Goal: Task Accomplishment & Management: Use online tool/utility

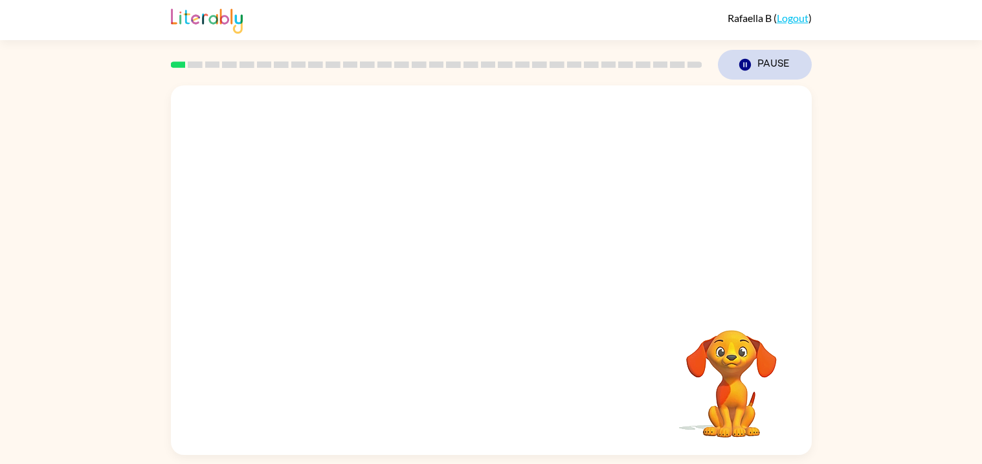
click at [743, 66] on icon "Pause" at bounding box center [745, 65] width 14 height 14
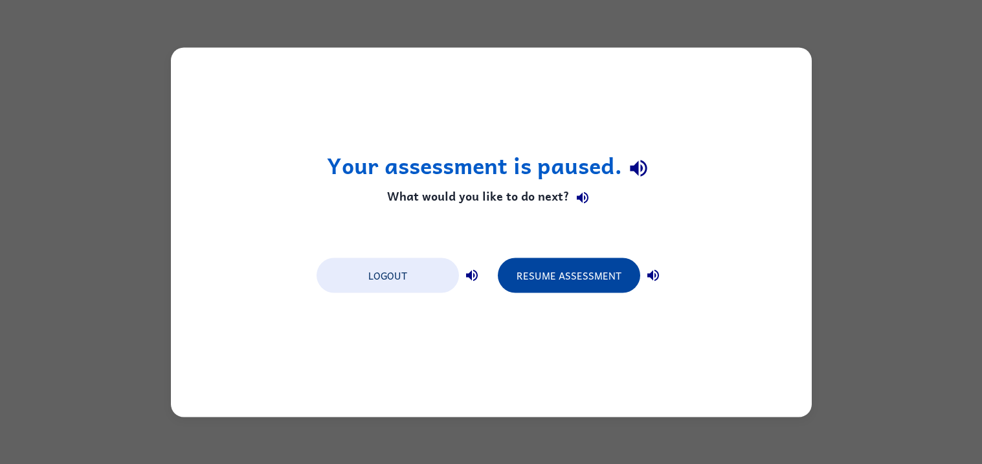
click at [595, 285] on button "Resume Assessment" at bounding box center [569, 275] width 142 height 35
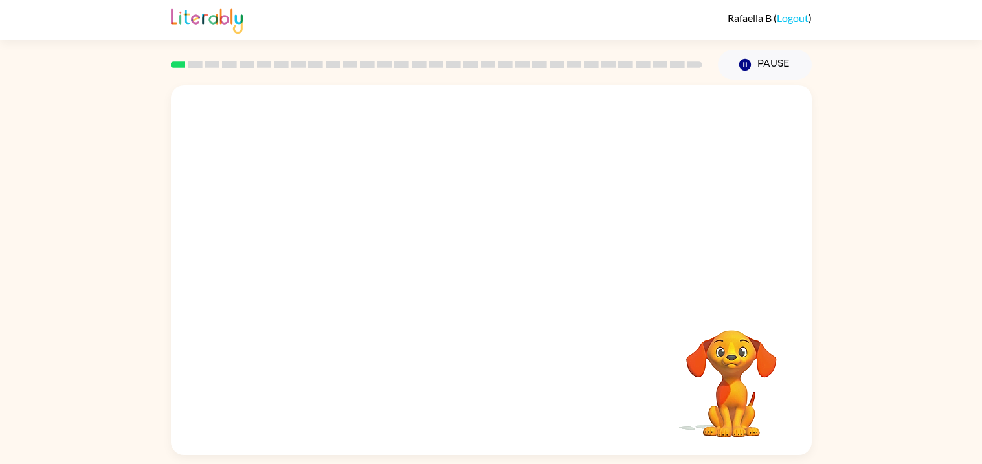
click at [451, 202] on video "Your browser must support playing .mp4 files to use Literably. Please try using…" at bounding box center [491, 193] width 641 height 217
click at [456, 205] on video "Your browser must support playing .mp4 files to use Literably. Please try using…" at bounding box center [491, 193] width 641 height 217
click at [448, 194] on video "Your browser must support playing .mp4 files to use Literably. Please try using…" at bounding box center [491, 193] width 641 height 217
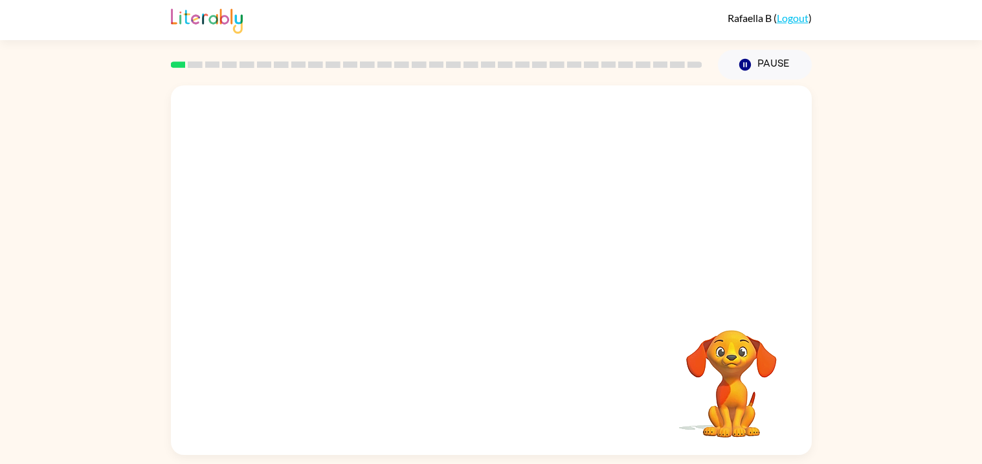
click at [726, 296] on video "Your browser must support playing .mp4 files to use Literably. Please try using…" at bounding box center [491, 193] width 641 height 217
click at [757, 67] on button "Pause Pause" at bounding box center [765, 65] width 94 height 30
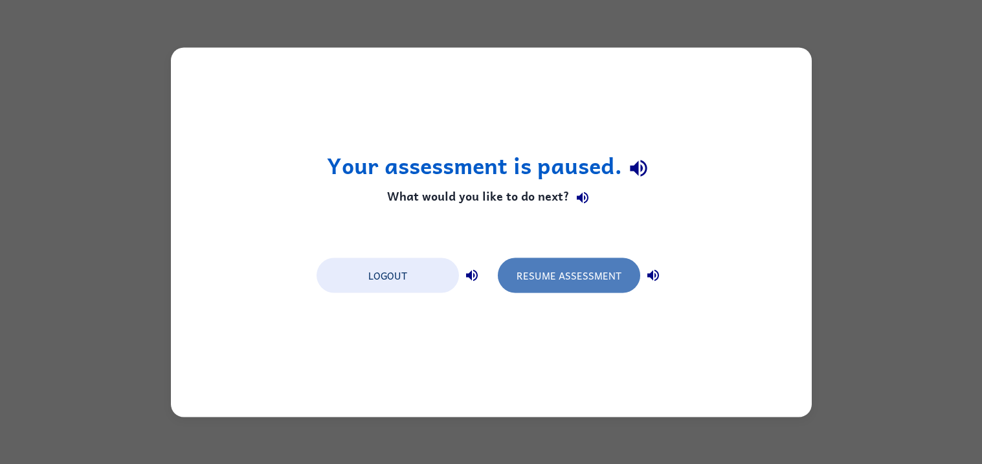
click at [605, 282] on button "Resume Assessment" at bounding box center [569, 275] width 142 height 35
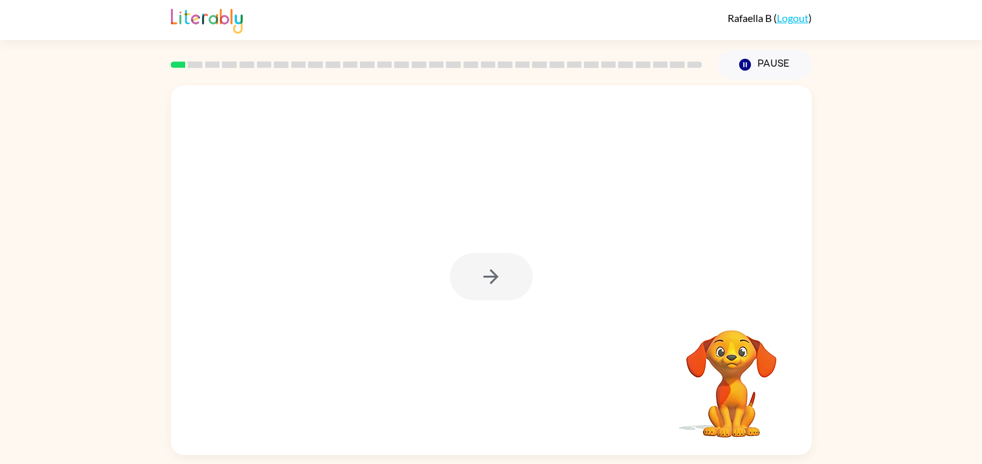
click at [486, 279] on div at bounding box center [491, 276] width 83 height 47
click at [490, 277] on icon "button" at bounding box center [490, 276] width 15 height 15
click at [490, 277] on div at bounding box center [491, 276] width 83 height 47
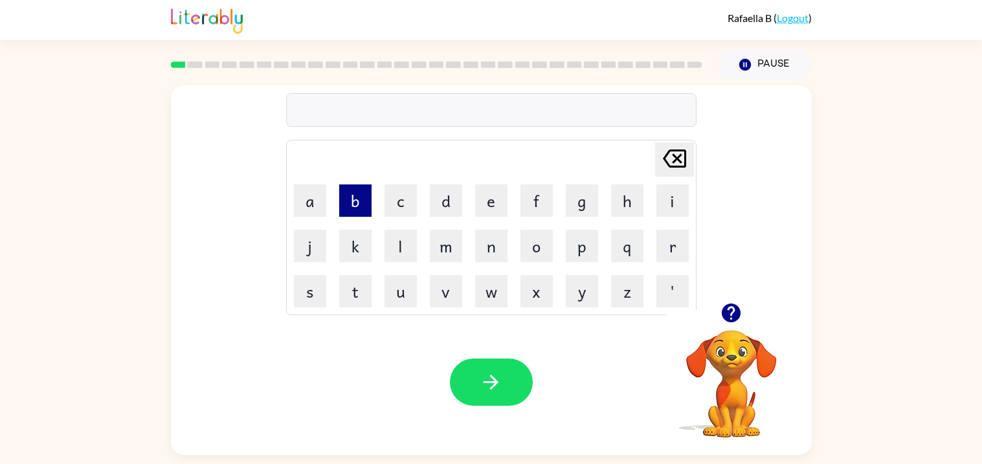
click at [361, 201] on button "b" at bounding box center [355, 200] width 32 height 32
click at [538, 245] on button "o" at bounding box center [536, 246] width 32 height 32
type button "o"
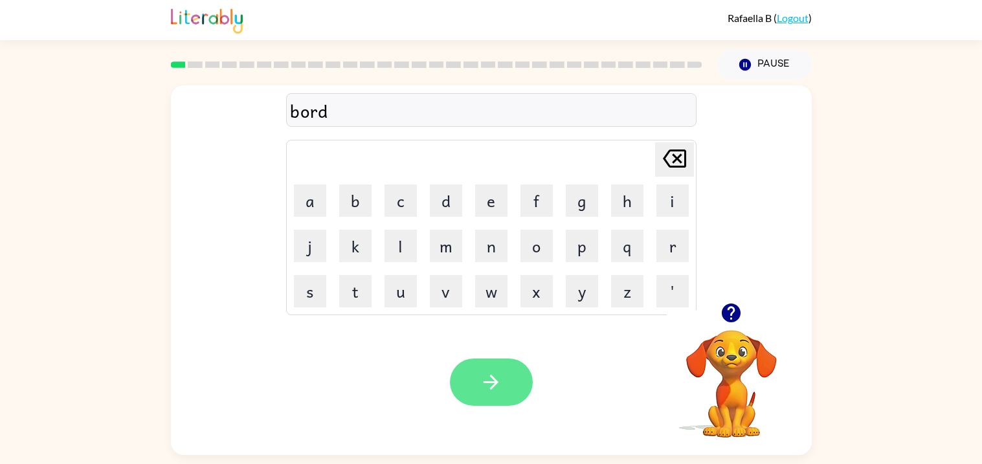
click at [494, 387] on icon "button" at bounding box center [491, 382] width 23 height 23
click at [495, 381] on icon "button" at bounding box center [490, 382] width 15 height 15
click at [491, 382] on icon "button" at bounding box center [490, 382] width 15 height 15
click at [471, 376] on button "button" at bounding box center [491, 382] width 83 height 47
click at [532, 400] on div "Your browser must support playing .mp4 files to use Literably. Please try using…" at bounding box center [491, 382] width 641 height 146
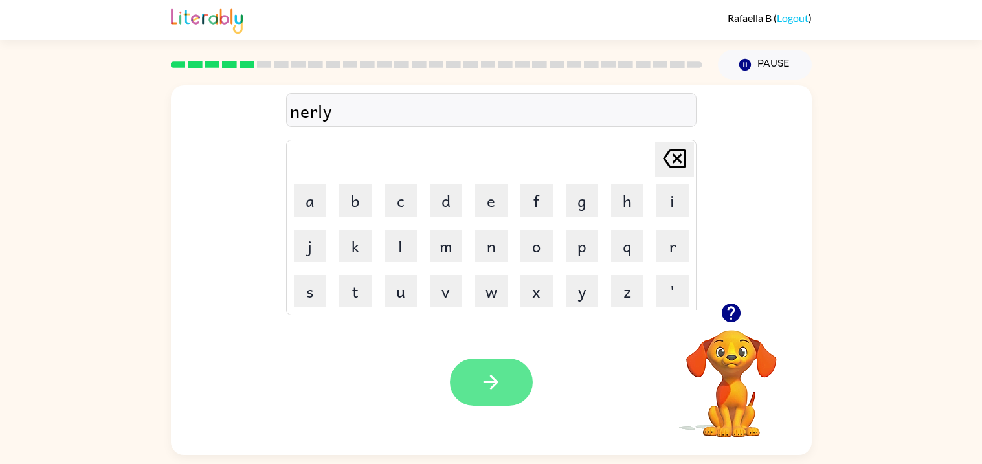
click at [498, 379] on icon "button" at bounding box center [491, 382] width 23 height 23
click at [322, 116] on div "beerand" at bounding box center [491, 110] width 403 height 27
click at [510, 377] on button "button" at bounding box center [491, 382] width 83 height 47
click at [504, 377] on button "button" at bounding box center [491, 382] width 83 height 47
click at [515, 302] on td "x" at bounding box center [537, 291] width 44 height 44
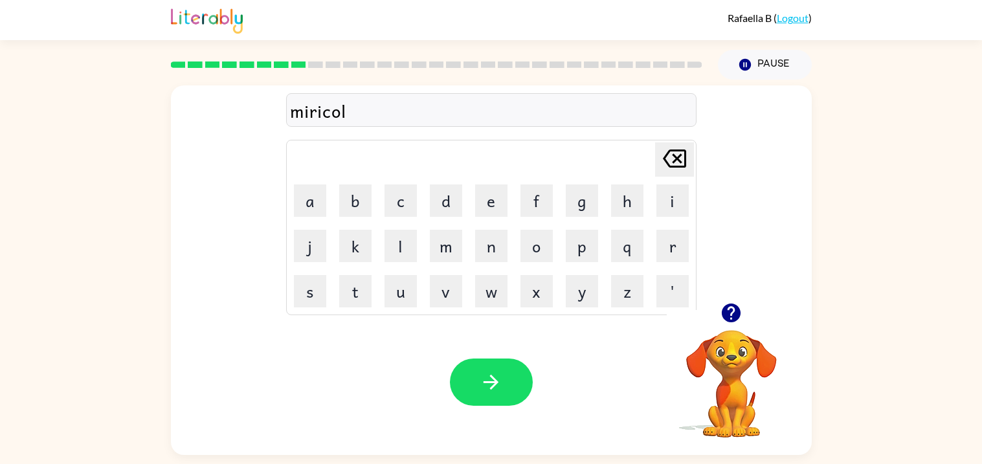
click at [345, 116] on div "miricol" at bounding box center [491, 110] width 403 height 27
click at [344, 116] on div "miricol" at bounding box center [491, 110] width 403 height 27
click at [341, 115] on div "miricol" at bounding box center [491, 110] width 403 height 27
click at [342, 120] on div "miricol" at bounding box center [491, 110] width 403 height 27
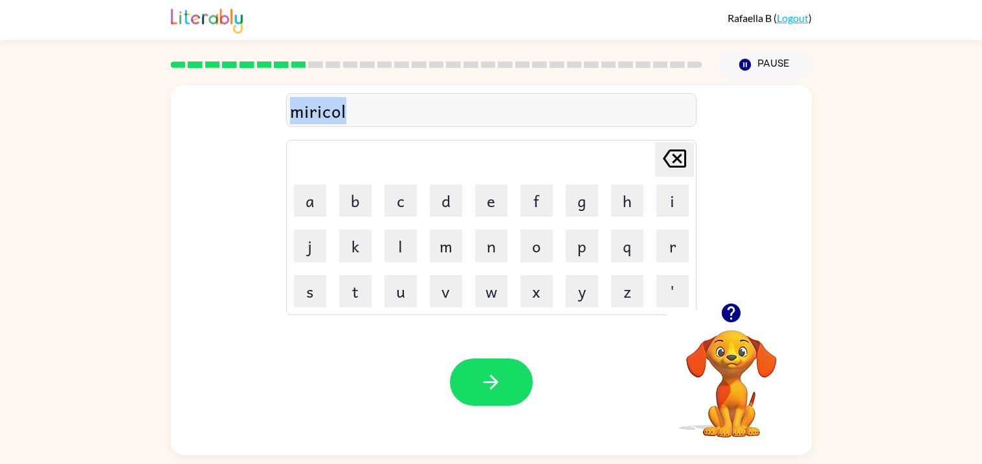
click at [342, 121] on div "miricol" at bounding box center [491, 110] width 403 height 27
click at [572, 320] on div "Your browser must support playing .mp4 files to use Literably. Please try using…" at bounding box center [491, 382] width 641 height 146
click at [486, 342] on div "Your browser must support playing .mp4 files to use Literably. Please try using…" at bounding box center [491, 382] width 641 height 146
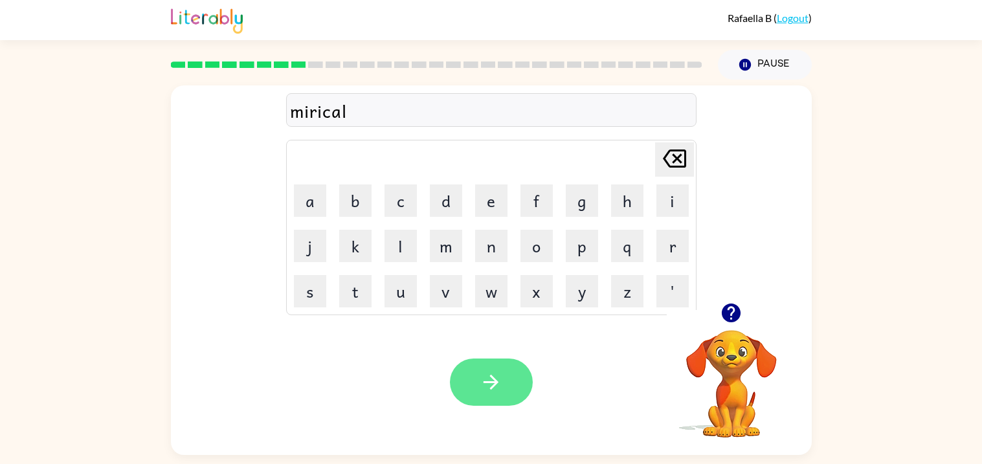
click at [496, 366] on button "button" at bounding box center [491, 382] width 83 height 47
click at [307, 113] on div "nimbol" at bounding box center [491, 110] width 403 height 27
click at [505, 379] on button "button" at bounding box center [491, 382] width 83 height 47
click at [493, 394] on button "button" at bounding box center [491, 382] width 83 height 47
click at [513, 388] on button "button" at bounding box center [491, 382] width 83 height 47
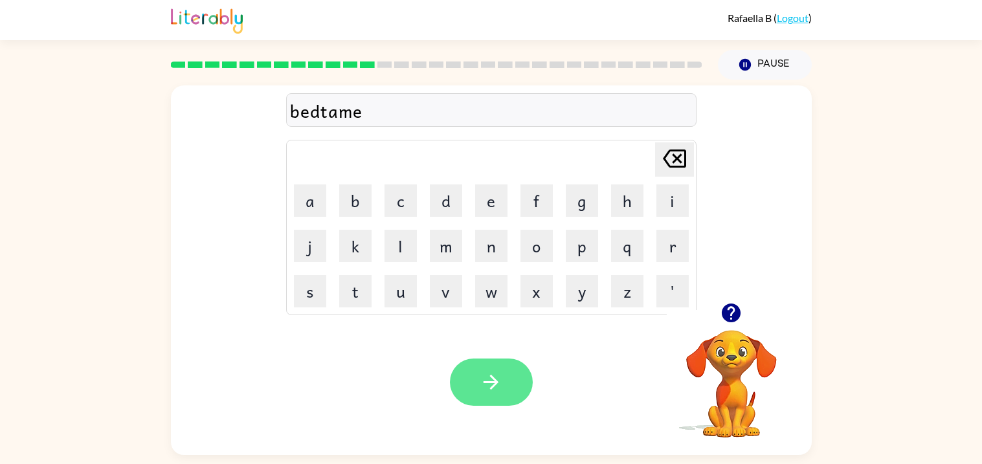
click at [487, 383] on icon "button" at bounding box center [490, 382] width 15 height 15
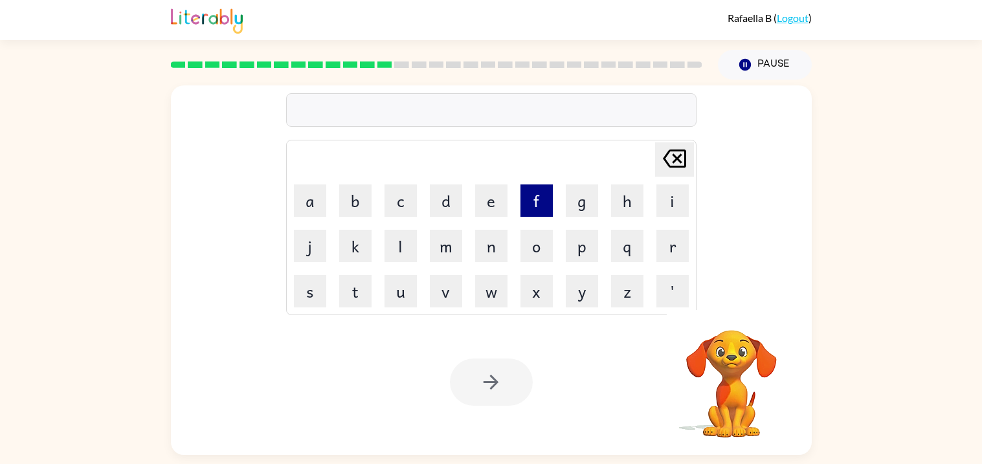
click at [539, 201] on button "f" at bounding box center [536, 200] width 32 height 32
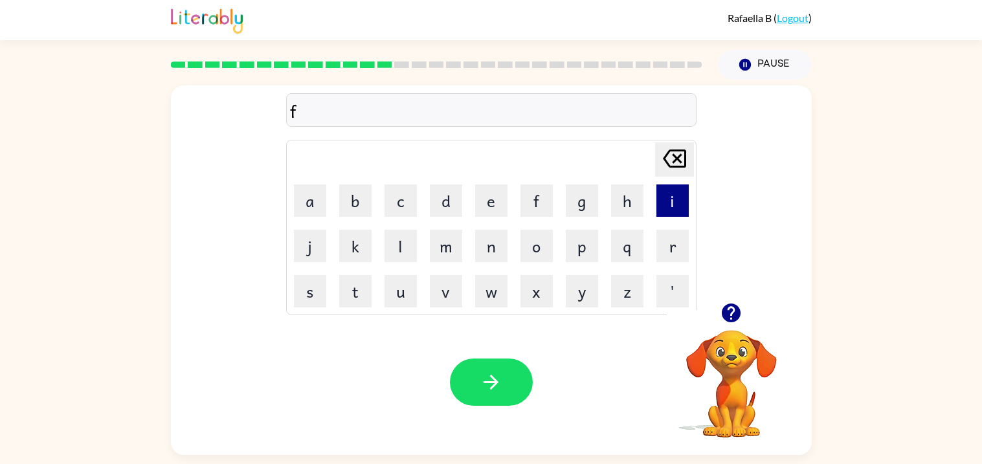
click at [674, 205] on button "i" at bounding box center [672, 200] width 32 height 32
type button "i"
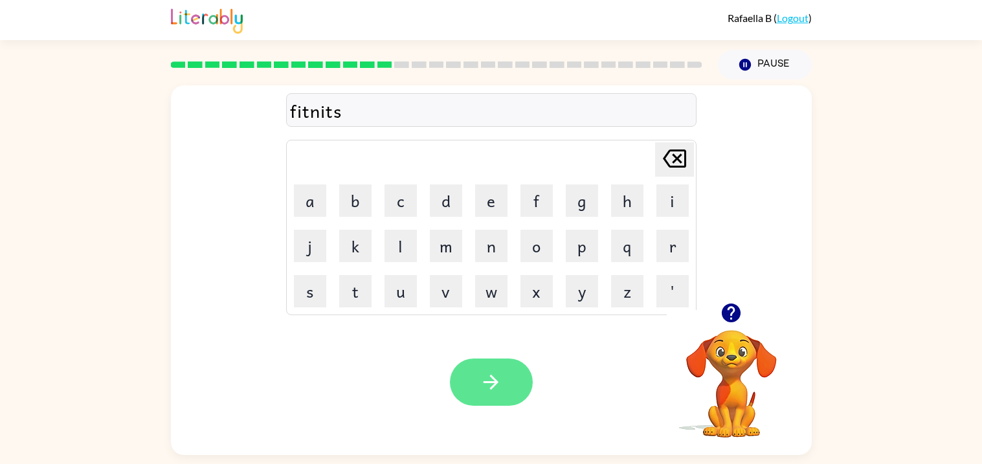
click at [514, 392] on button "button" at bounding box center [491, 382] width 83 height 47
click at [505, 401] on button "button" at bounding box center [491, 382] width 83 height 47
click at [526, 399] on div at bounding box center [491, 382] width 83 height 47
click at [507, 388] on button "button" at bounding box center [491, 382] width 83 height 47
click at [483, 370] on button "button" at bounding box center [491, 382] width 83 height 47
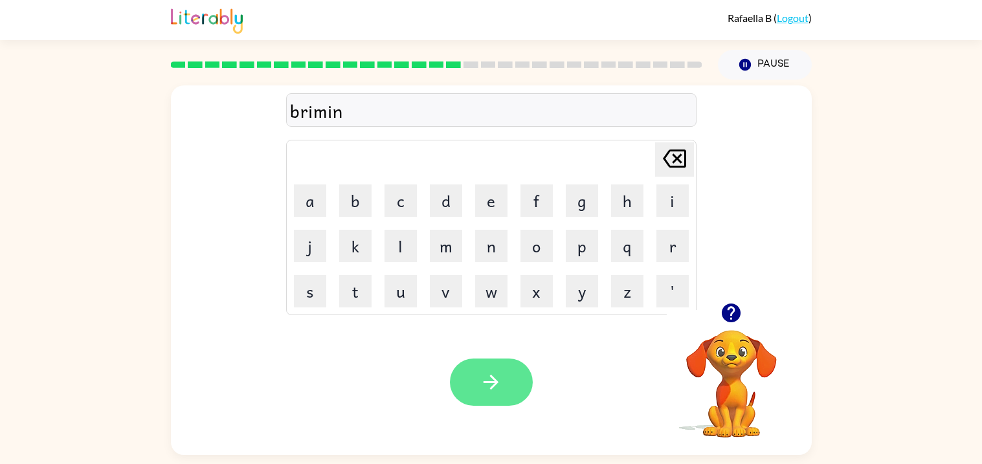
click at [508, 390] on button "button" at bounding box center [491, 382] width 83 height 47
click at [504, 373] on button "button" at bounding box center [491, 382] width 83 height 47
click at [304, 117] on div "dsplay" at bounding box center [491, 110] width 403 height 27
click at [493, 397] on button "button" at bounding box center [491, 382] width 83 height 47
click at [502, 408] on div "Your browser must support playing .mp4 files to use Literably. Please try using…" at bounding box center [491, 382] width 641 height 146
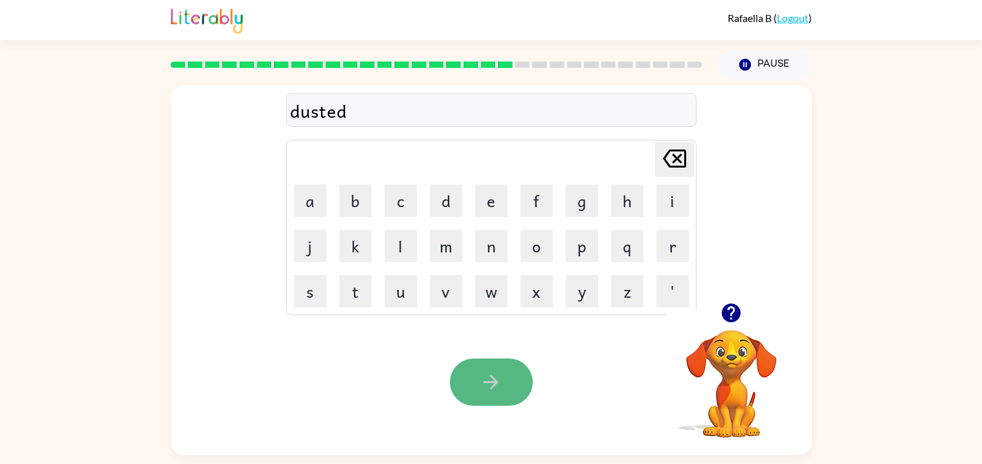
click at [494, 397] on button "button" at bounding box center [491, 382] width 83 height 47
click at [505, 375] on button "button" at bounding box center [491, 382] width 83 height 47
click at [502, 386] on icon "button" at bounding box center [491, 382] width 23 height 23
click at [488, 376] on icon "button" at bounding box center [491, 382] width 23 height 23
click at [463, 378] on button "button" at bounding box center [491, 382] width 83 height 47
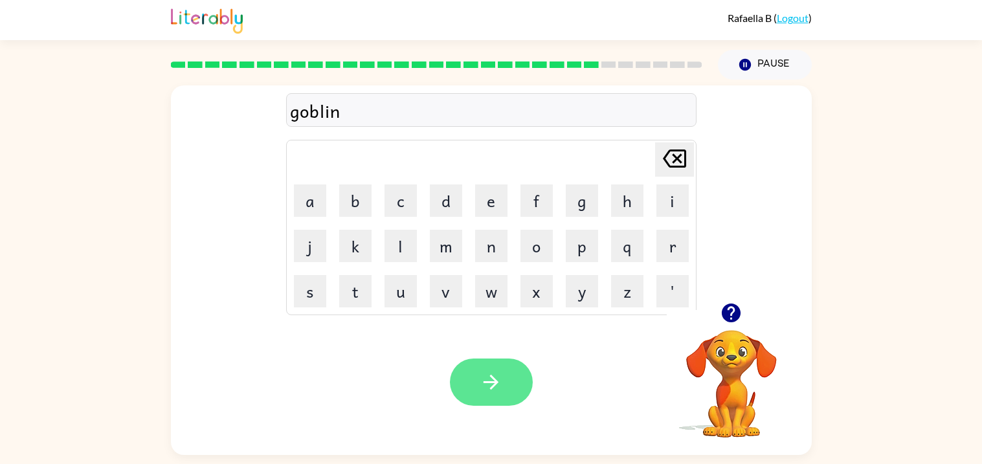
click at [504, 379] on button "button" at bounding box center [491, 382] width 83 height 47
click at [496, 400] on button "button" at bounding box center [491, 382] width 83 height 47
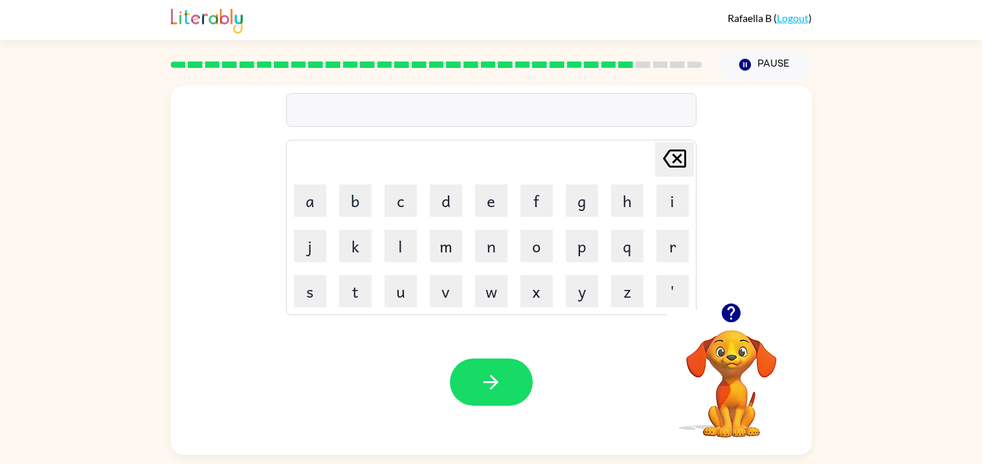
click at [727, 320] on icon "button" at bounding box center [731, 313] width 19 height 19
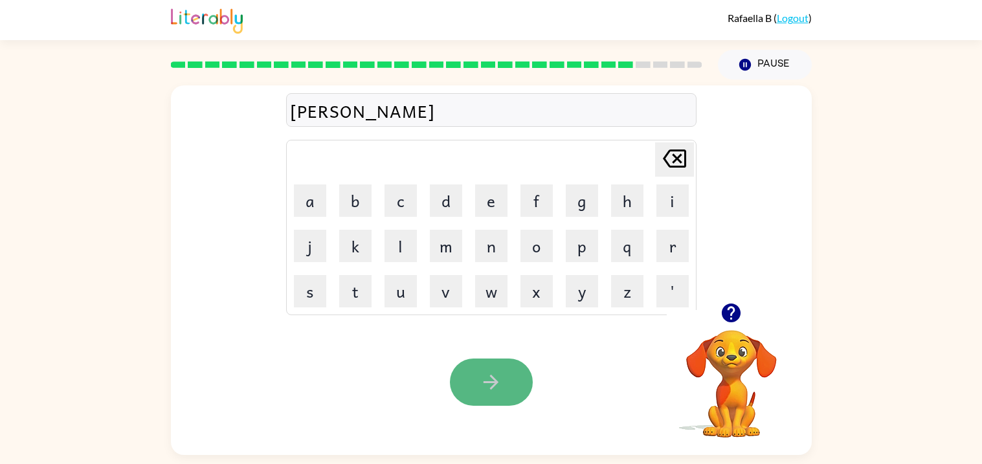
click at [510, 372] on button "button" at bounding box center [491, 382] width 83 height 47
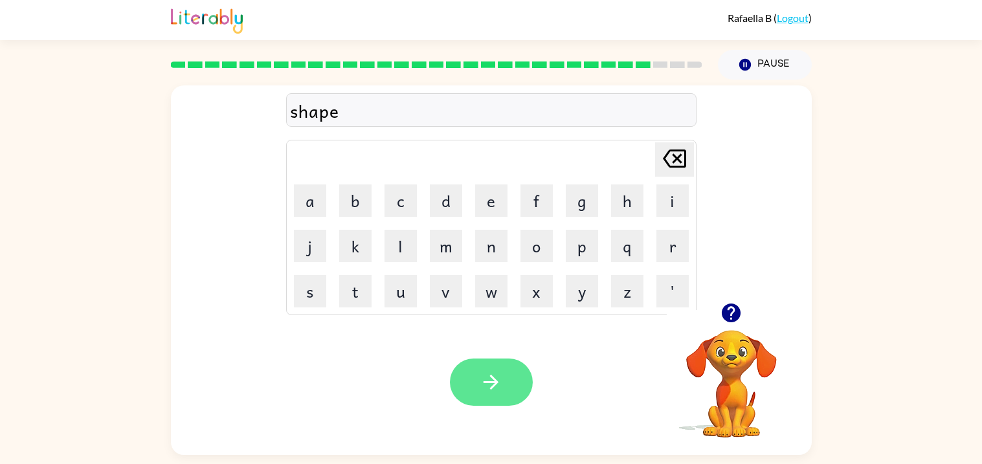
click at [522, 394] on button "button" at bounding box center [491, 382] width 83 height 47
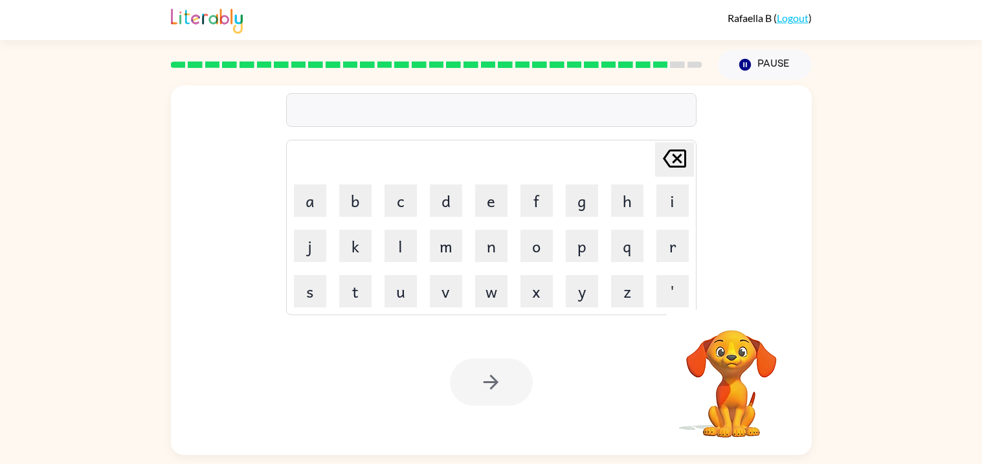
click at [746, 363] on video "Your browser must support playing .mp4 files to use Literably. Please try using…" at bounding box center [731, 374] width 129 height 129
click at [744, 359] on video "Your browser must support playing .mp4 files to use Literably. Please try using…" at bounding box center [731, 374] width 129 height 129
click at [661, 347] on div "Your browser must support playing .mp4 files to use Literably. Please try using…" at bounding box center [491, 382] width 641 height 146
click at [744, 399] on video "Your browser must support playing .mp4 files to use Literably. Please try using…" at bounding box center [731, 374] width 129 height 129
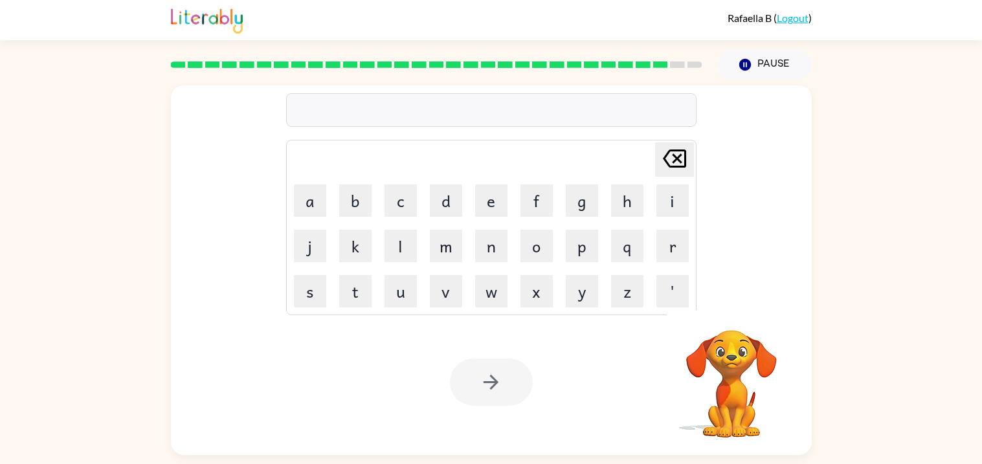
click at [744, 399] on video "Your browser must support playing .mp4 files to use Literably. Please try using…" at bounding box center [731, 374] width 129 height 129
click at [742, 384] on video "Your browser must support playing .mp4 files to use Literably. Please try using…" at bounding box center [731, 374] width 129 height 129
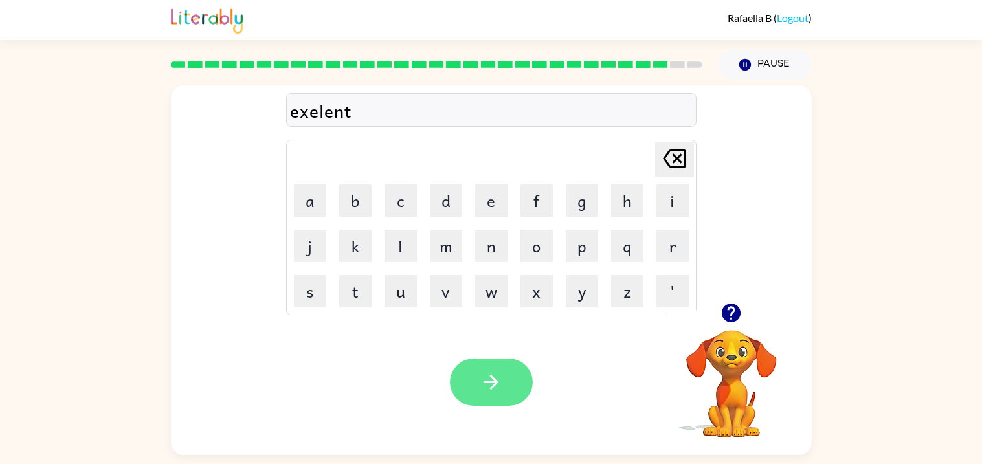
click at [504, 383] on button "button" at bounding box center [491, 382] width 83 height 47
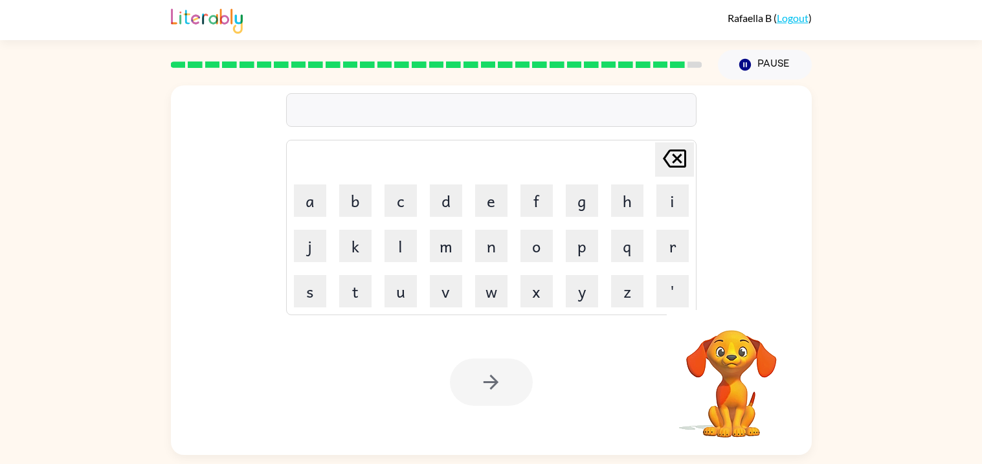
click at [729, 354] on video "Your browser must support playing .mp4 files to use Literably. Please try using…" at bounding box center [731, 374] width 129 height 129
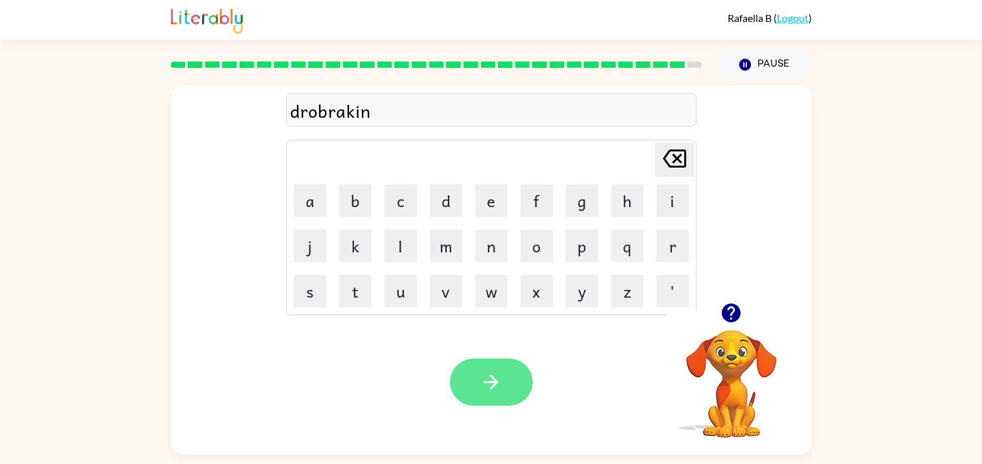
click at [488, 402] on button "button" at bounding box center [491, 382] width 83 height 47
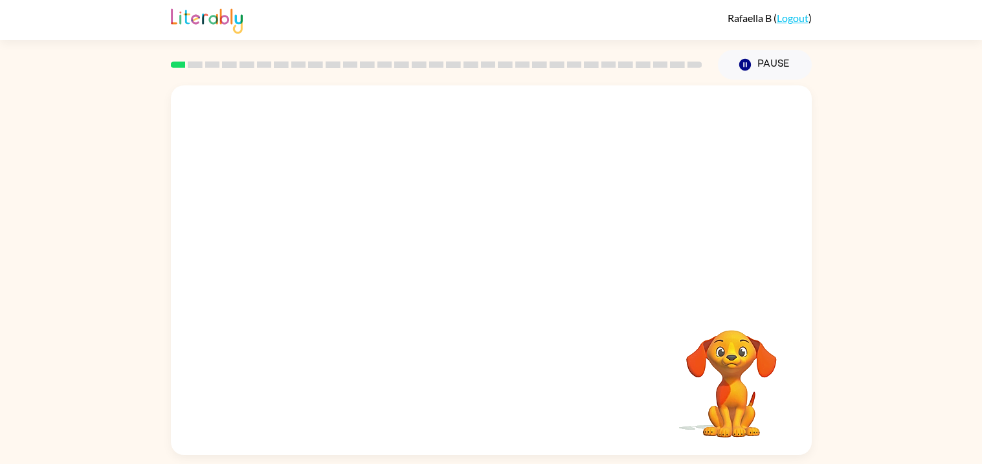
click at [658, 119] on video "Your browser must support playing .mp4 files to use Literably. Please try using…" at bounding box center [491, 193] width 641 height 217
click at [657, 115] on video "Your browser must support playing .mp4 files to use Literably. Please try using…" at bounding box center [491, 193] width 641 height 217
click at [341, 248] on video "Your browser must support playing .mp4 files to use Literably. Please try using…" at bounding box center [491, 193] width 641 height 217
click at [491, 272] on icon "button" at bounding box center [490, 276] width 15 height 15
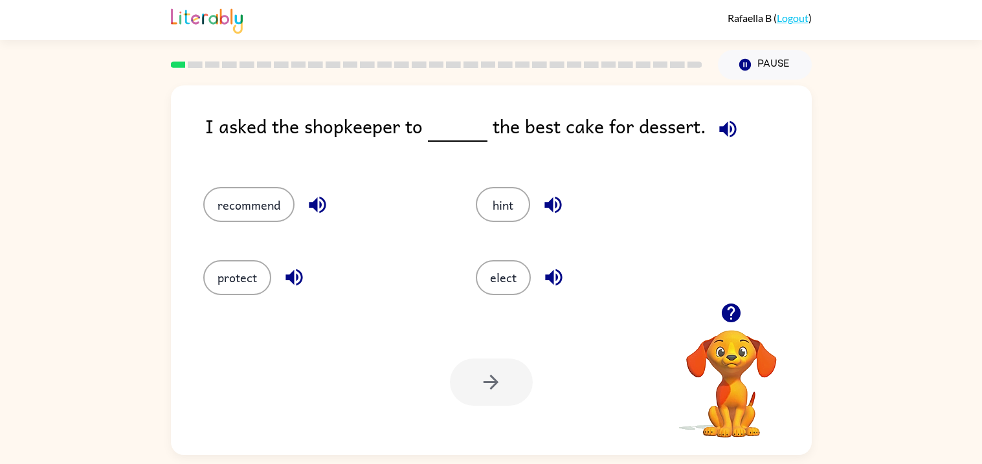
click at [723, 131] on icon "button" at bounding box center [727, 129] width 23 height 23
click at [258, 196] on button "recommend" at bounding box center [248, 204] width 91 height 35
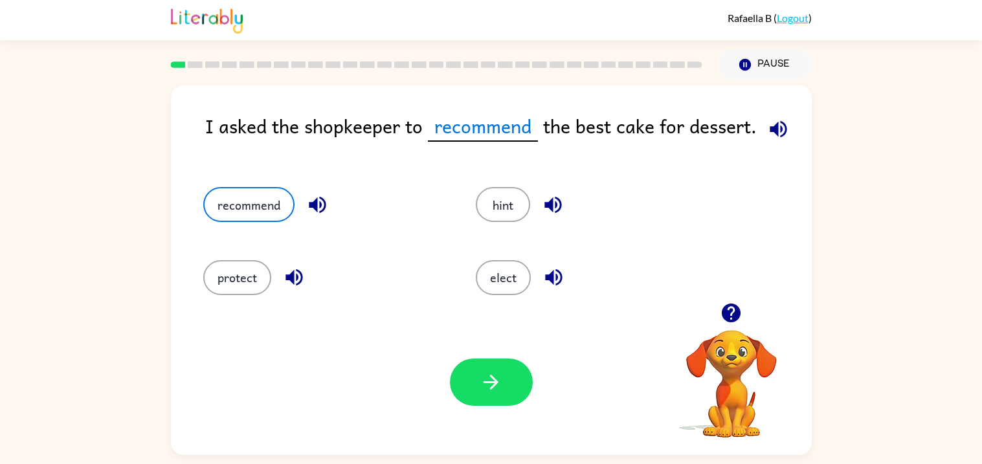
click at [775, 120] on icon "button" at bounding box center [778, 129] width 23 height 23
click at [507, 369] on button "button" at bounding box center [491, 382] width 83 height 47
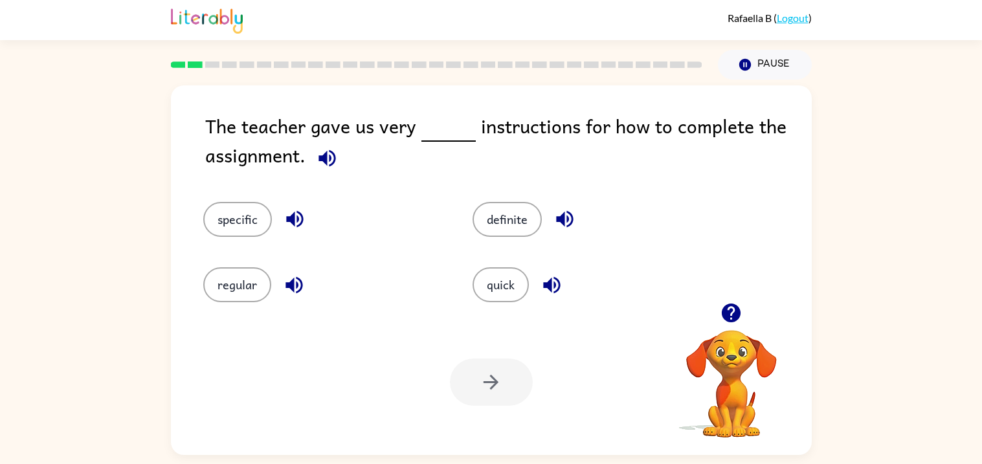
click at [318, 161] on icon "button" at bounding box center [327, 158] width 23 height 23
click at [249, 298] on button "regular" at bounding box center [237, 284] width 68 height 35
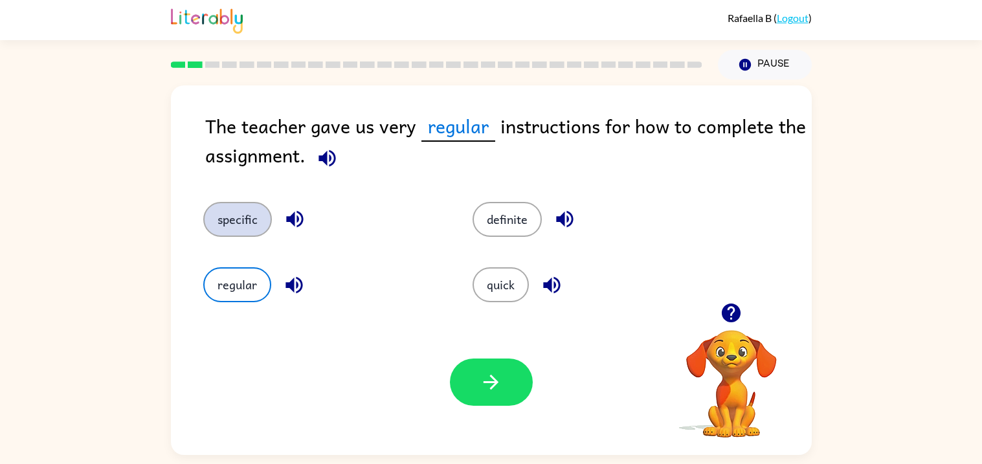
click at [229, 224] on button "specific" at bounding box center [237, 219] width 69 height 35
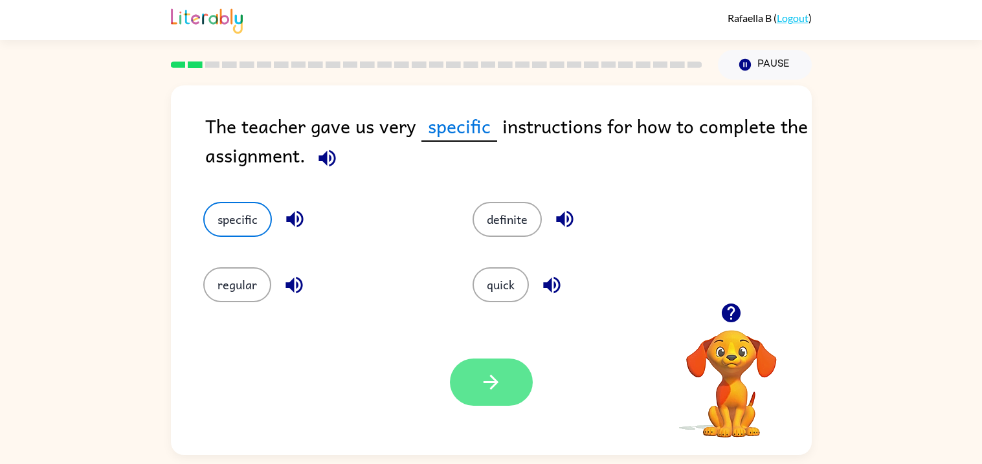
click at [509, 403] on button "button" at bounding box center [491, 382] width 83 height 47
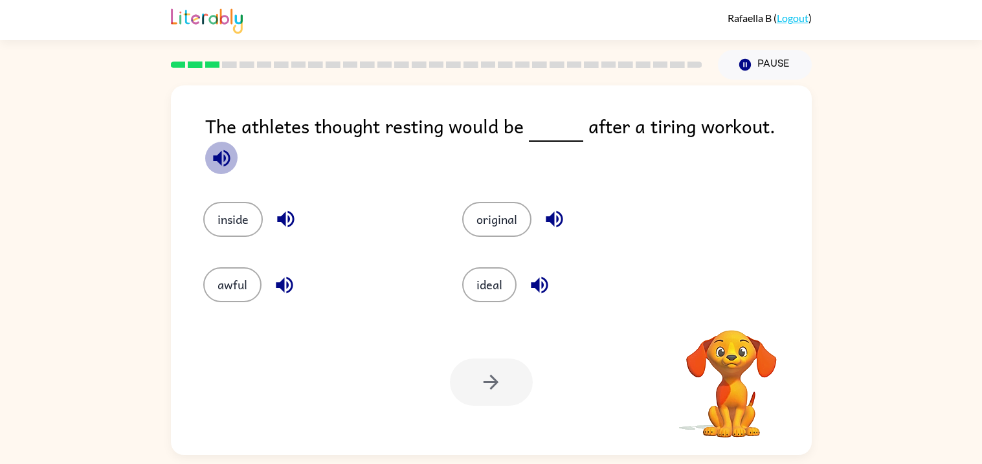
click at [233, 147] on icon "button" at bounding box center [221, 158] width 23 height 23
click at [216, 211] on button "inside" at bounding box center [233, 219] width 60 height 35
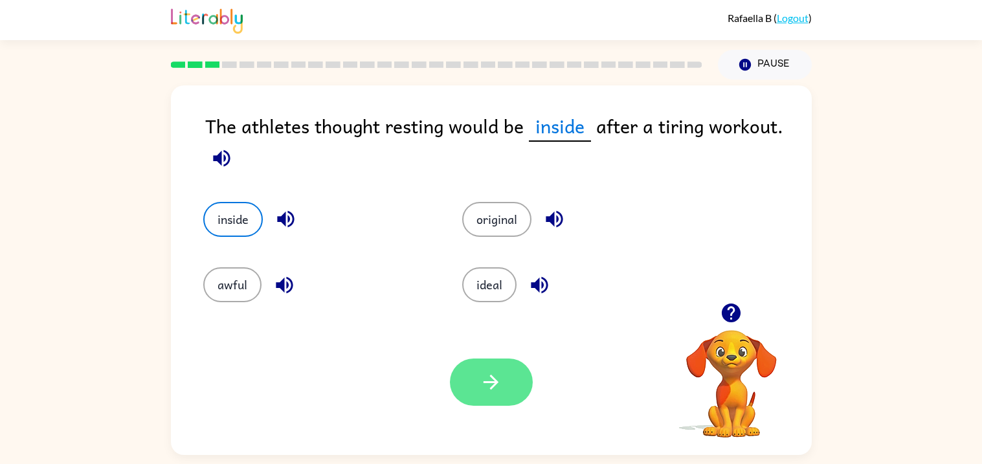
click at [500, 387] on icon "button" at bounding box center [491, 382] width 23 height 23
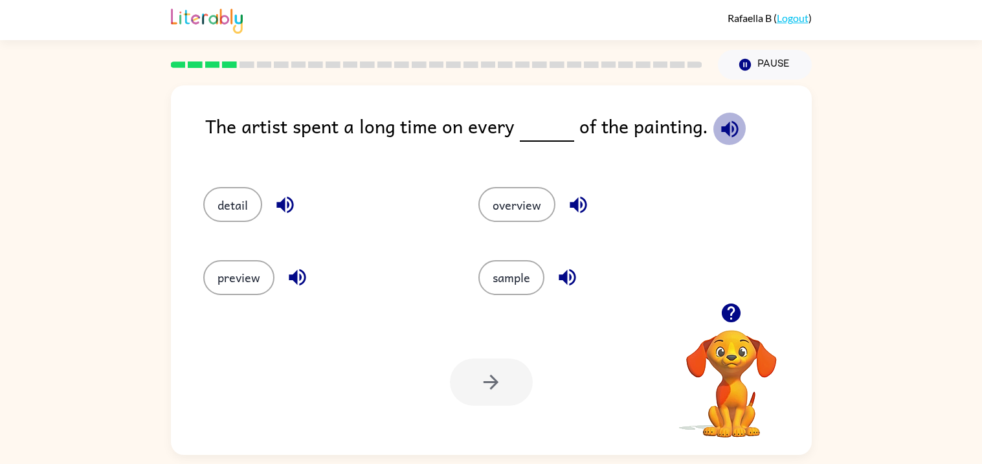
click at [726, 135] on icon "button" at bounding box center [729, 128] width 17 height 17
click at [490, 203] on button "overview" at bounding box center [516, 204] width 77 height 35
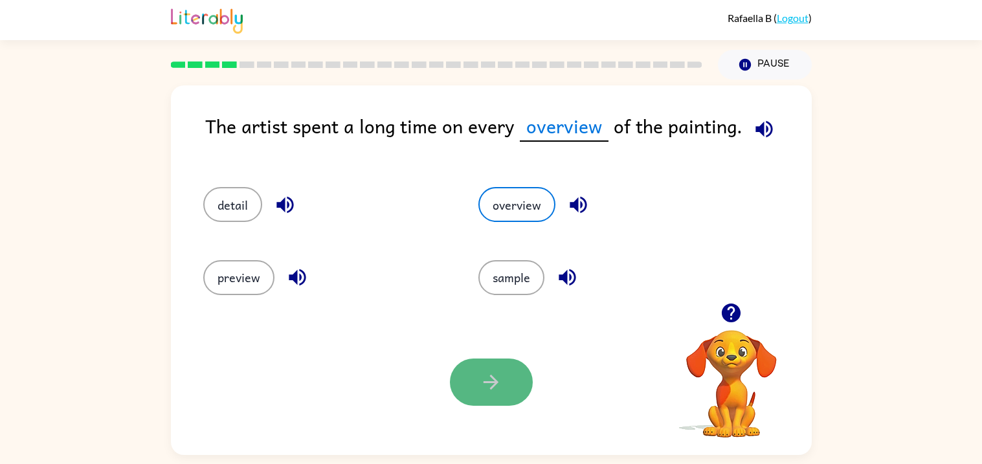
click at [485, 384] on icon "button" at bounding box center [491, 382] width 23 height 23
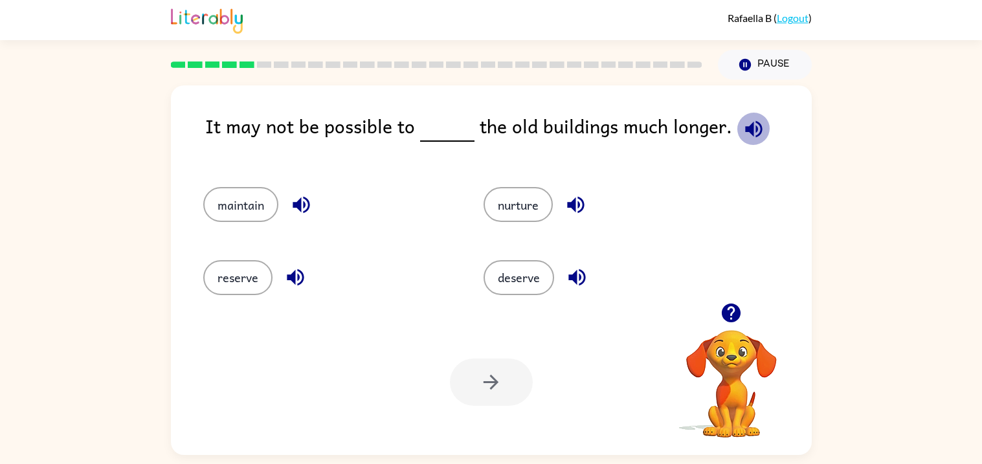
click at [746, 129] on icon "button" at bounding box center [753, 128] width 17 height 17
click at [246, 282] on button "reserve" at bounding box center [237, 277] width 69 height 35
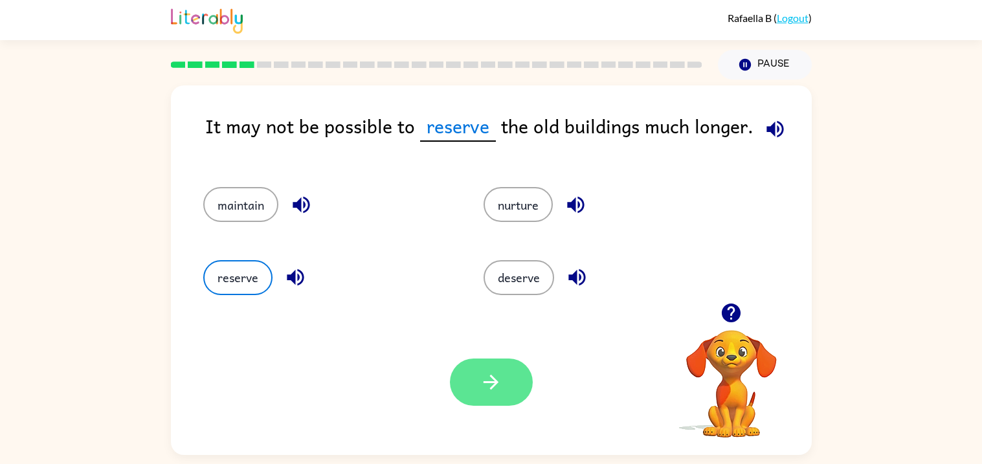
click at [498, 393] on icon "button" at bounding box center [491, 382] width 23 height 23
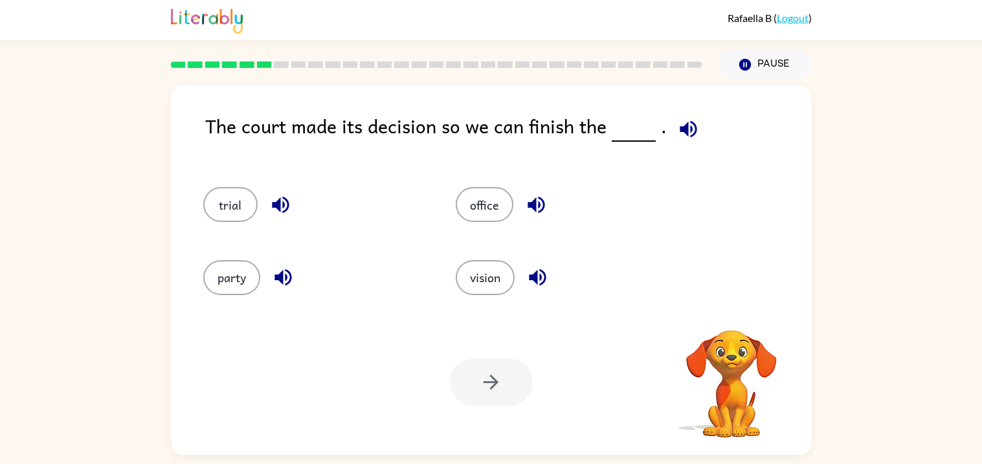
click at [683, 124] on icon "button" at bounding box center [688, 129] width 23 height 23
click at [494, 198] on button "office" at bounding box center [485, 204] width 58 height 35
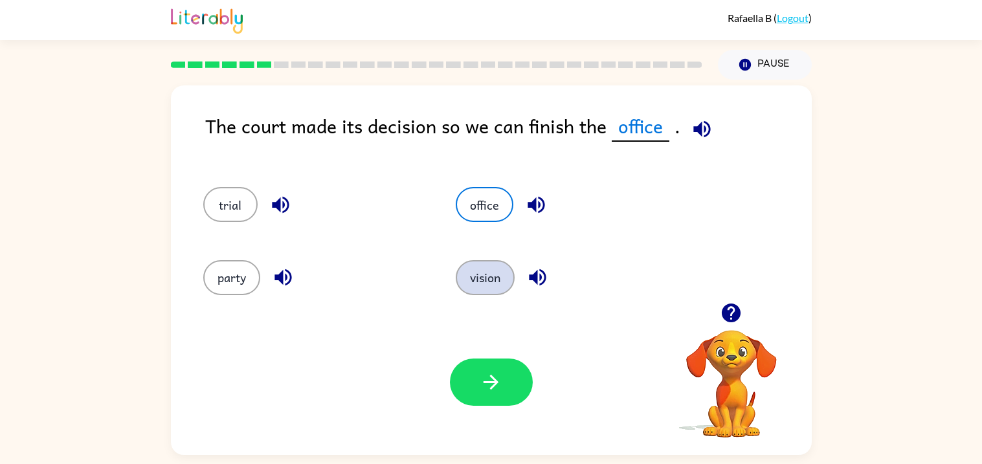
click at [493, 283] on button "vision" at bounding box center [485, 277] width 59 height 35
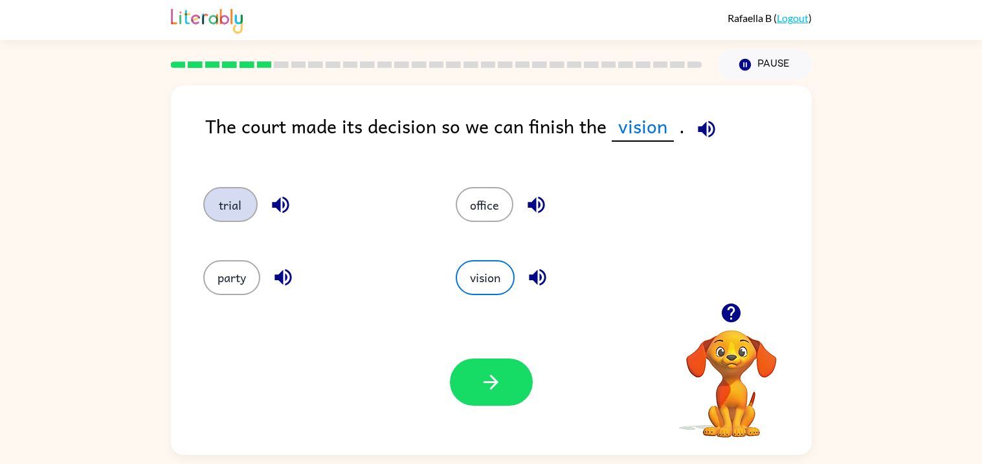
click at [223, 212] on button "trial" at bounding box center [230, 204] width 54 height 35
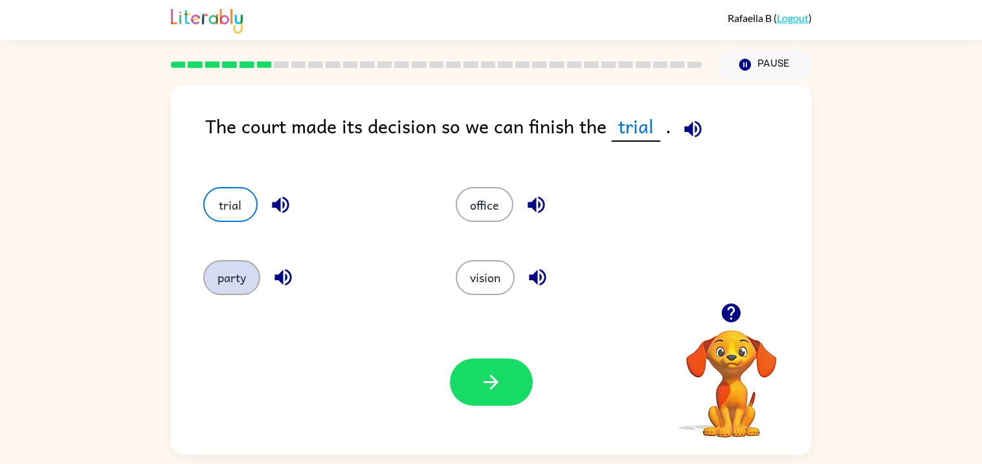
click at [228, 275] on button "party" at bounding box center [231, 277] width 57 height 35
click at [216, 217] on button "trial" at bounding box center [230, 204] width 54 height 35
click at [689, 133] on icon "button" at bounding box center [693, 129] width 23 height 23
click at [529, 364] on div at bounding box center [491, 382] width 83 height 47
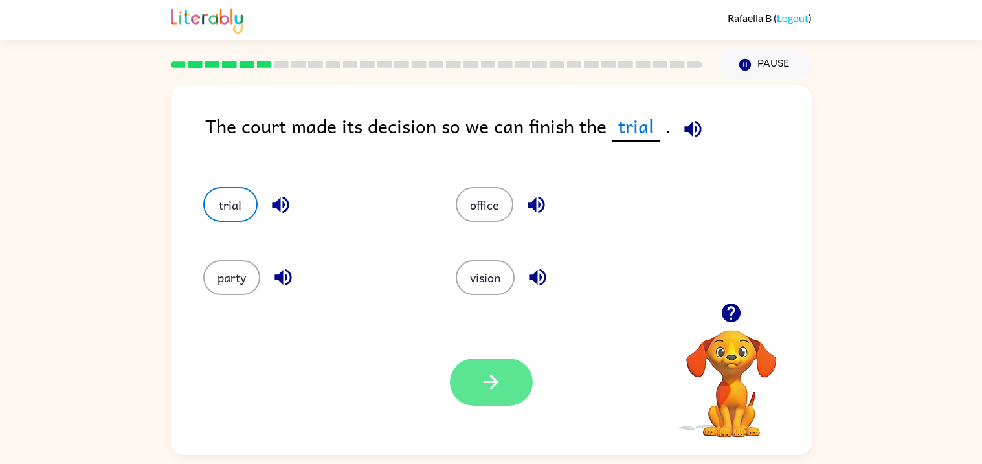
click at [505, 376] on button "button" at bounding box center [491, 382] width 83 height 47
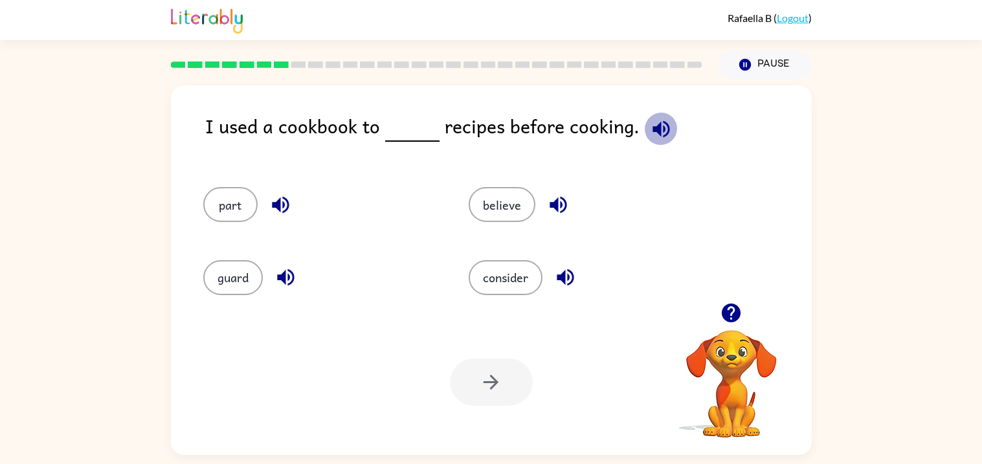
click at [655, 121] on icon "button" at bounding box center [661, 129] width 23 height 23
click at [243, 201] on button "part" at bounding box center [230, 204] width 54 height 35
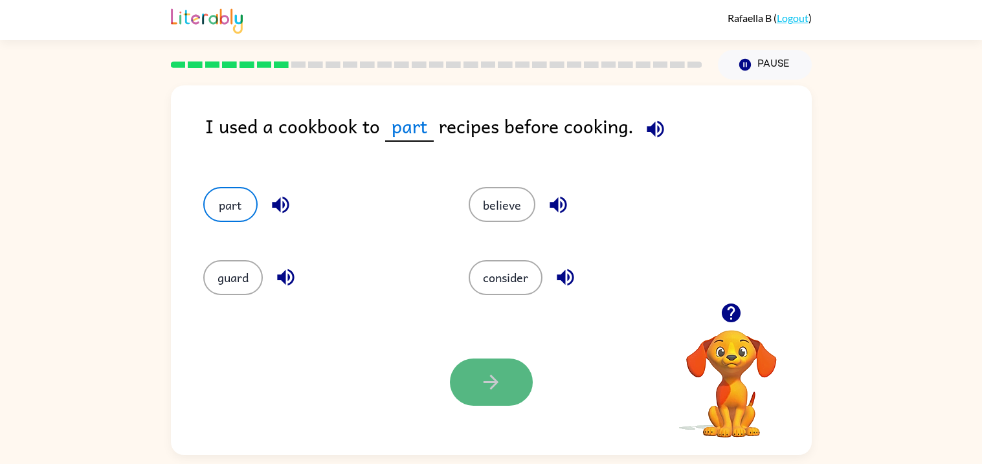
click at [502, 394] on button "button" at bounding box center [491, 382] width 83 height 47
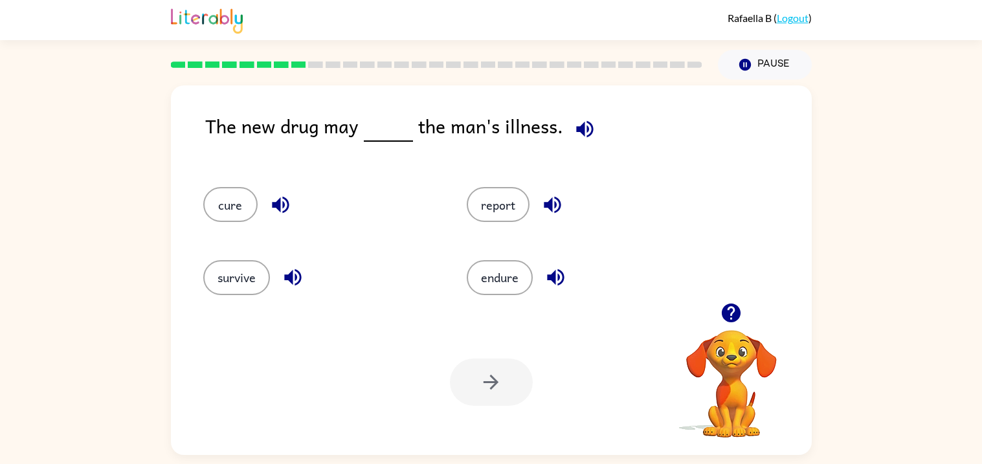
click at [602, 148] on div "The new drug may the man's illness." at bounding box center [508, 136] width 606 height 50
click at [583, 128] on icon "button" at bounding box center [584, 128] width 17 height 17
click at [245, 269] on button "survive" at bounding box center [236, 277] width 67 height 35
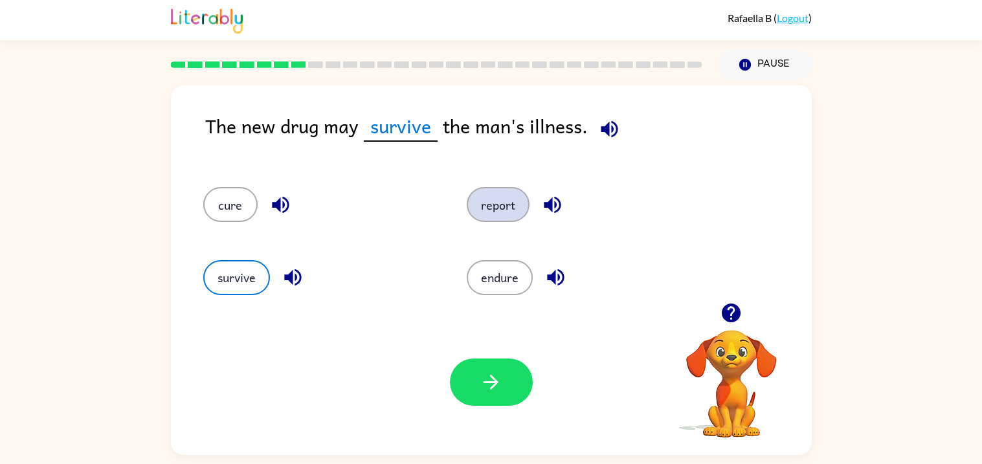
click at [487, 212] on button "report" at bounding box center [498, 204] width 63 height 35
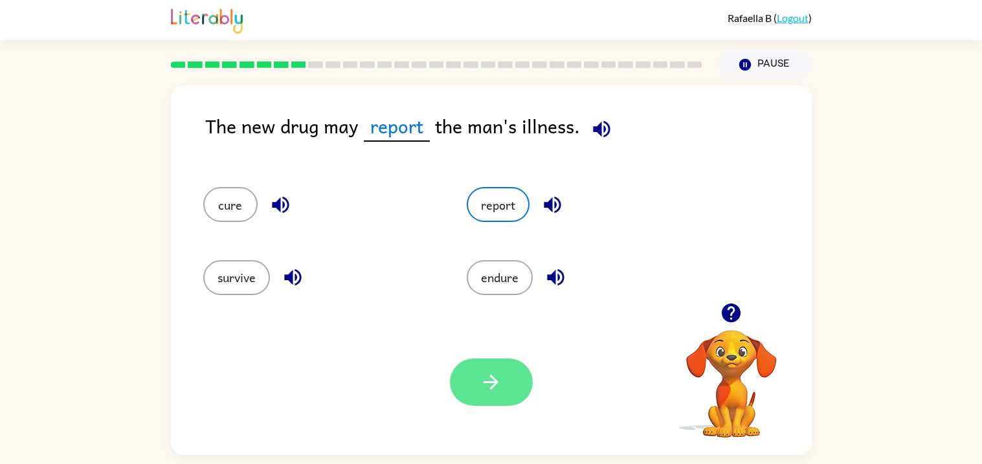
click at [513, 379] on button "button" at bounding box center [491, 382] width 83 height 47
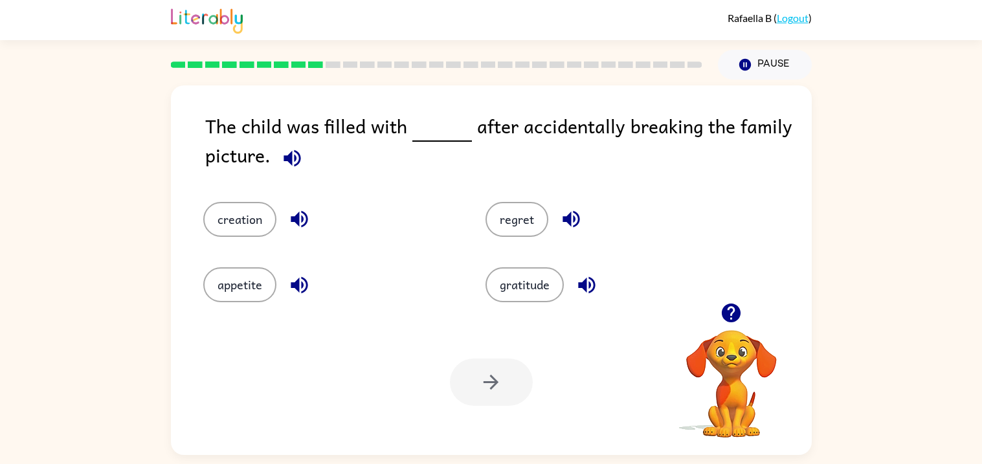
click at [292, 164] on icon "button" at bounding box center [292, 158] width 23 height 23
click at [256, 278] on button "appetite" at bounding box center [239, 284] width 73 height 35
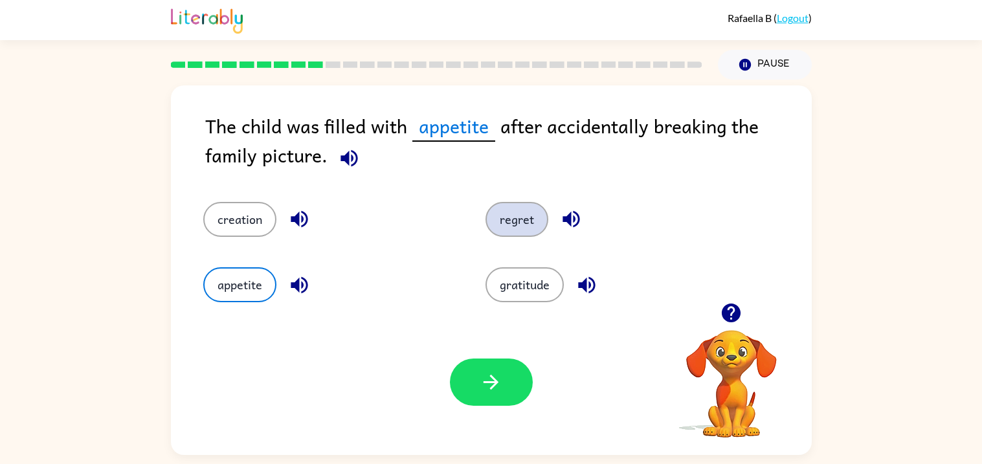
click at [509, 226] on button "regret" at bounding box center [516, 219] width 63 height 35
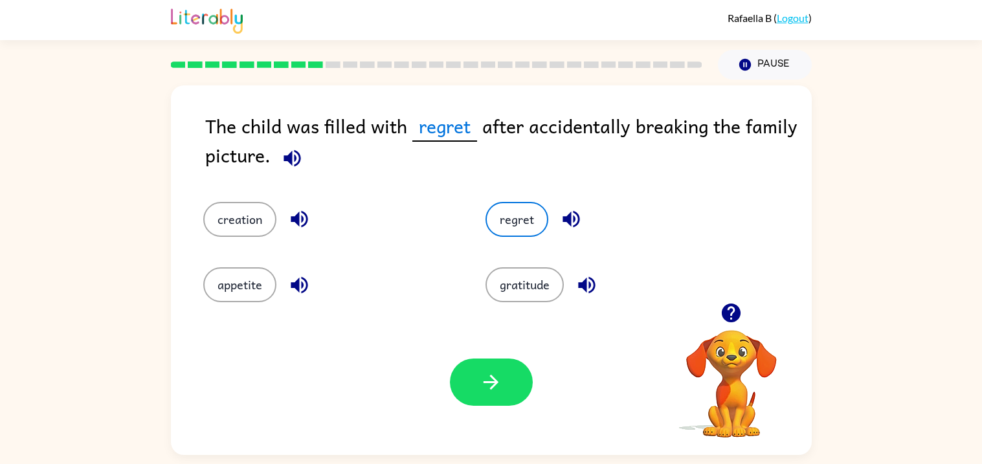
click at [501, 357] on div "Your browser must support playing .mp4 files to use Literably. Please try using…" at bounding box center [491, 382] width 641 height 146
click at [519, 401] on button "button" at bounding box center [491, 382] width 83 height 47
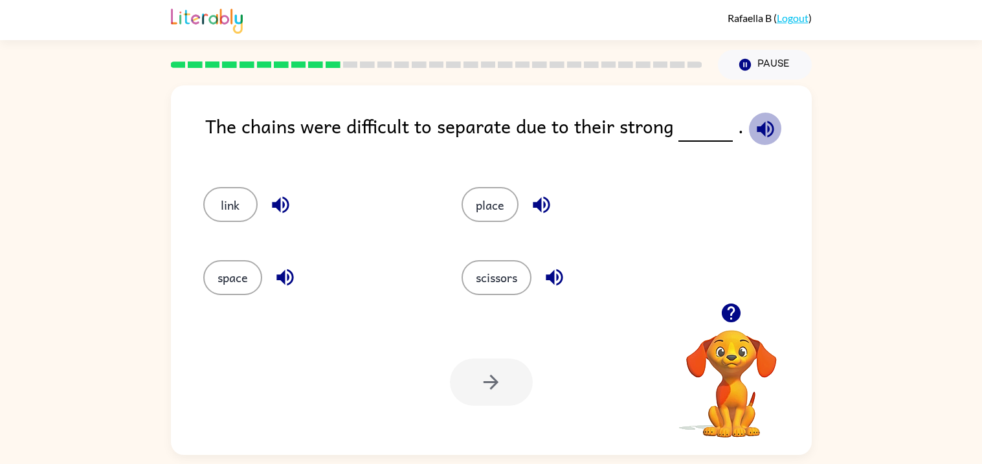
click at [755, 133] on icon "button" at bounding box center [765, 129] width 23 height 23
click at [496, 274] on button "scissors" at bounding box center [496, 277] width 70 height 35
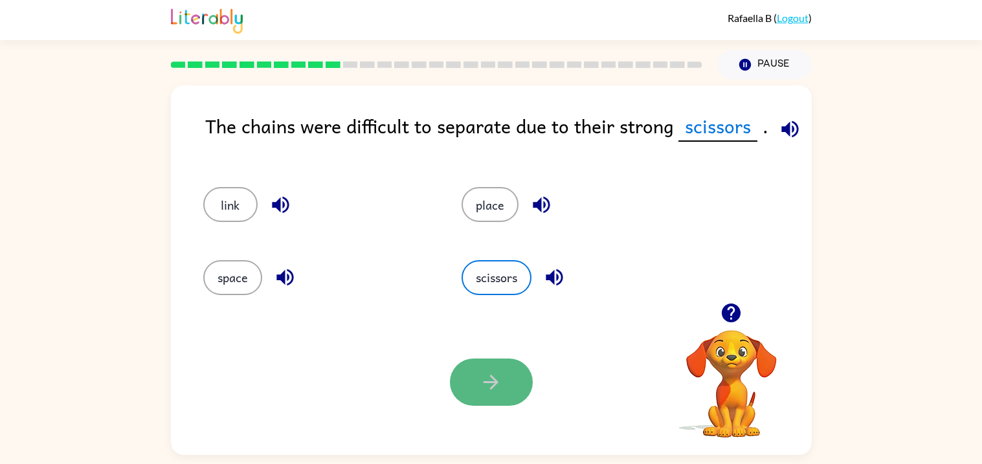
click at [490, 364] on button "button" at bounding box center [491, 382] width 83 height 47
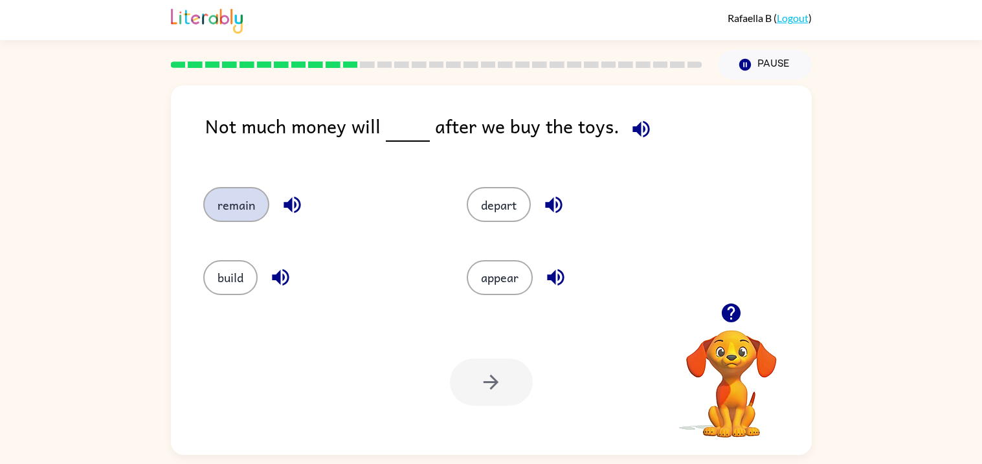
click at [233, 205] on button "remain" at bounding box center [236, 204] width 66 height 35
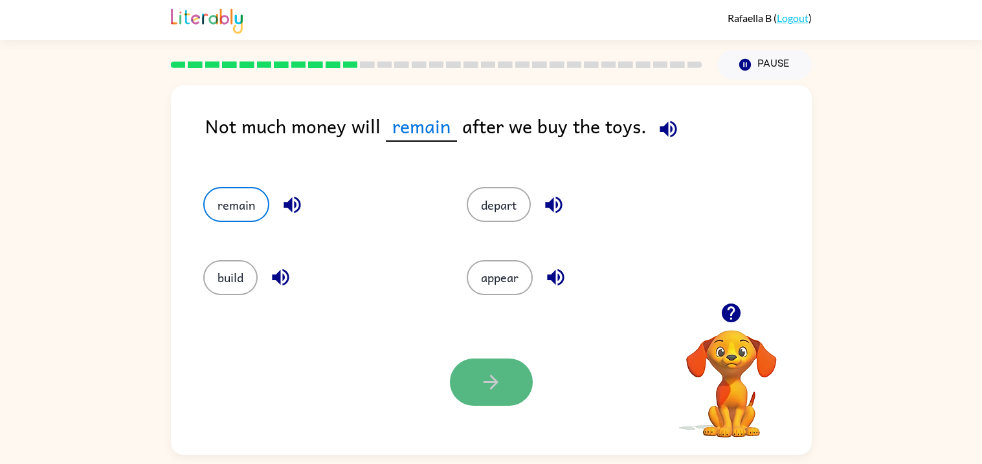
click at [507, 389] on button "button" at bounding box center [491, 382] width 83 height 47
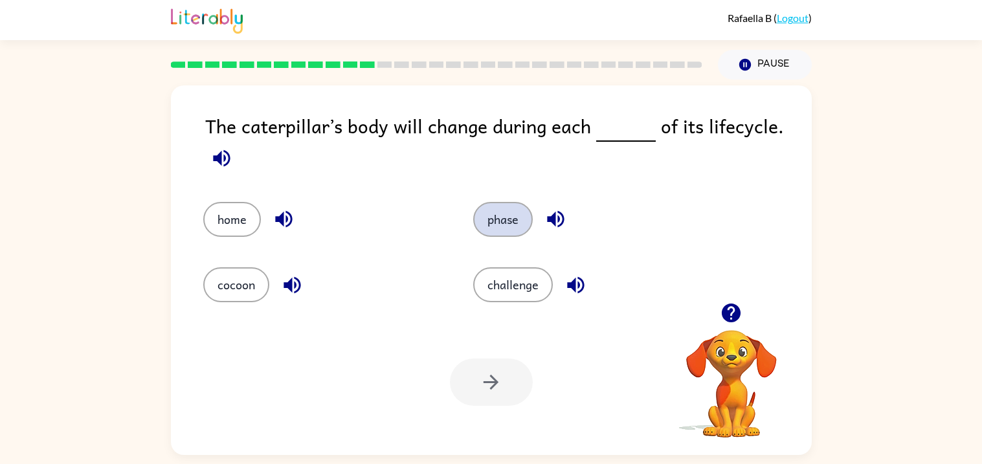
click at [502, 223] on button "phase" at bounding box center [503, 219] width 60 height 35
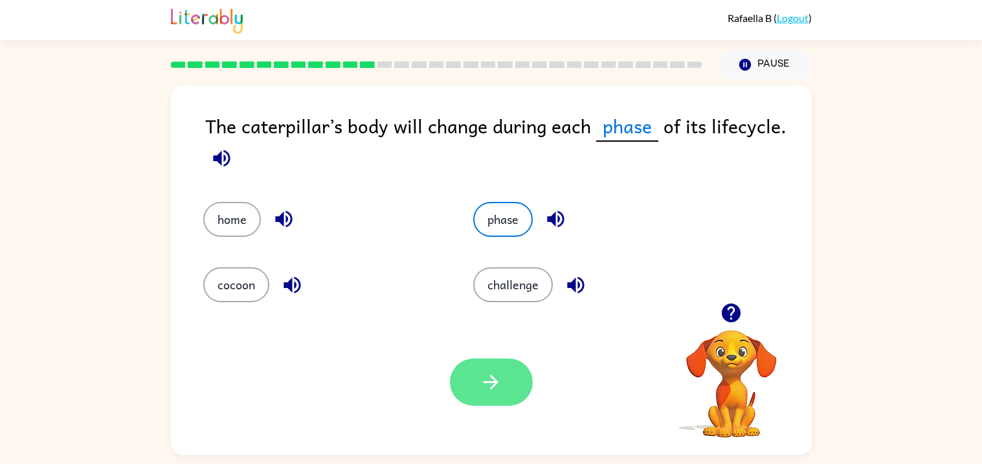
click at [478, 392] on button "button" at bounding box center [491, 382] width 83 height 47
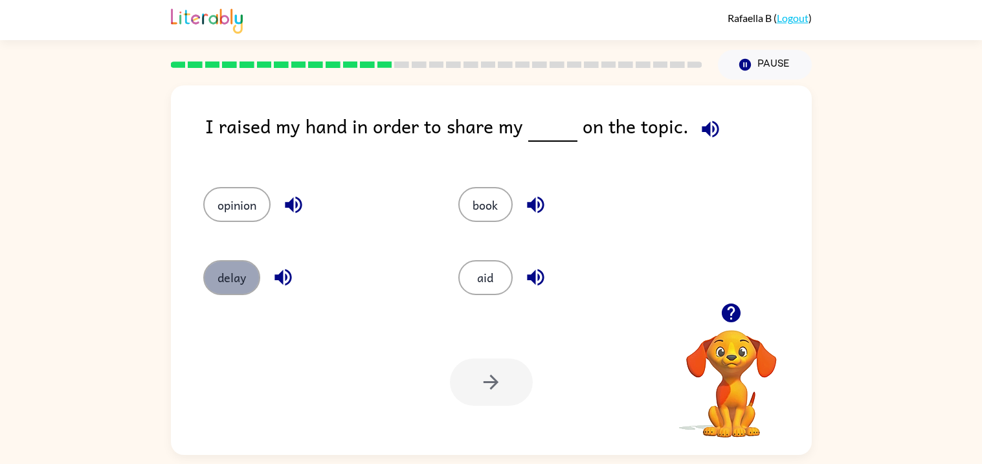
click at [232, 280] on button "delay" at bounding box center [231, 277] width 57 height 35
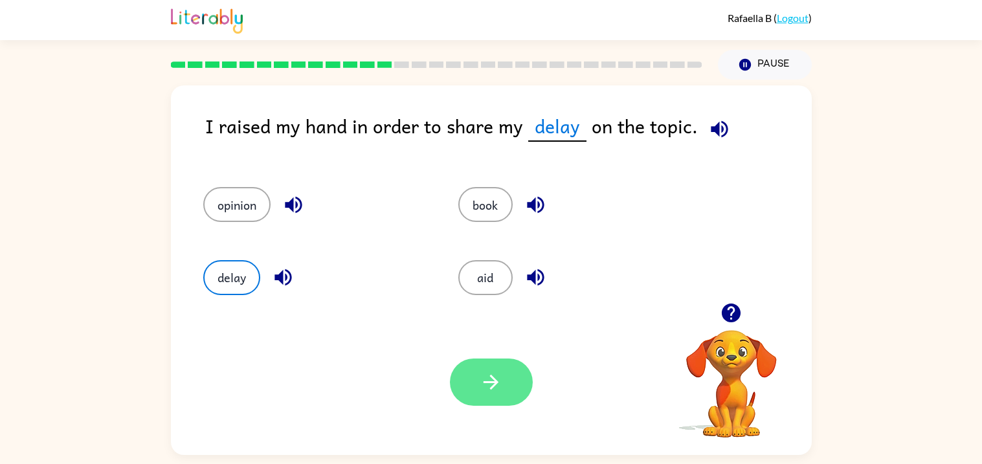
click at [464, 389] on button "button" at bounding box center [491, 382] width 83 height 47
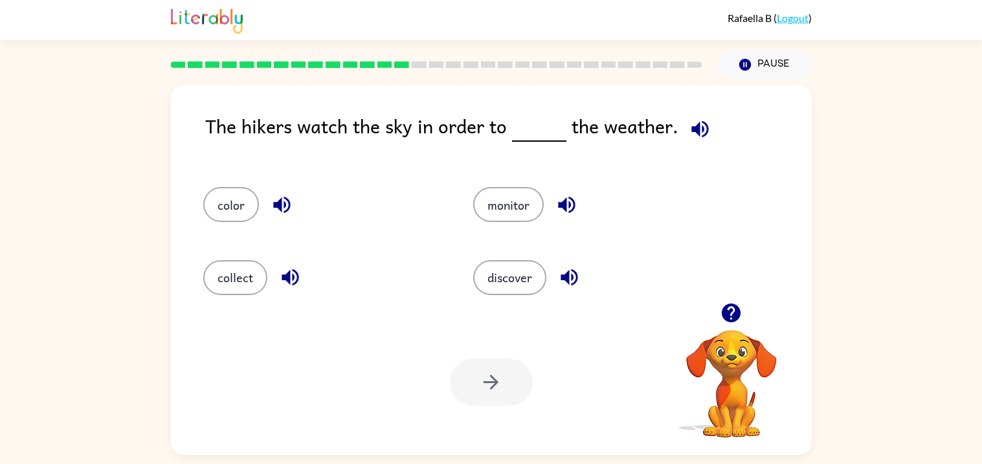
click at [277, 131] on div "The hikers watch the sky in order to the weather." at bounding box center [508, 136] width 606 height 50
click at [489, 196] on button "monitor" at bounding box center [508, 204] width 71 height 35
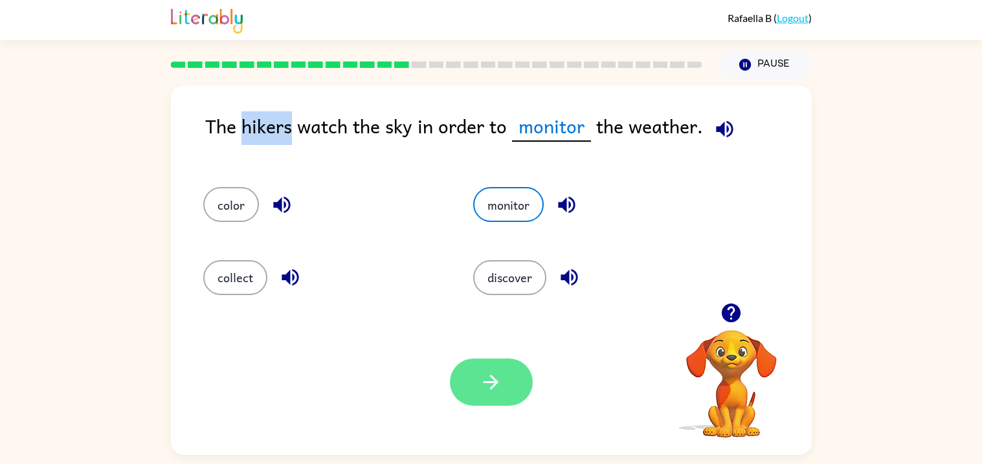
click at [487, 378] on icon "button" at bounding box center [491, 382] width 23 height 23
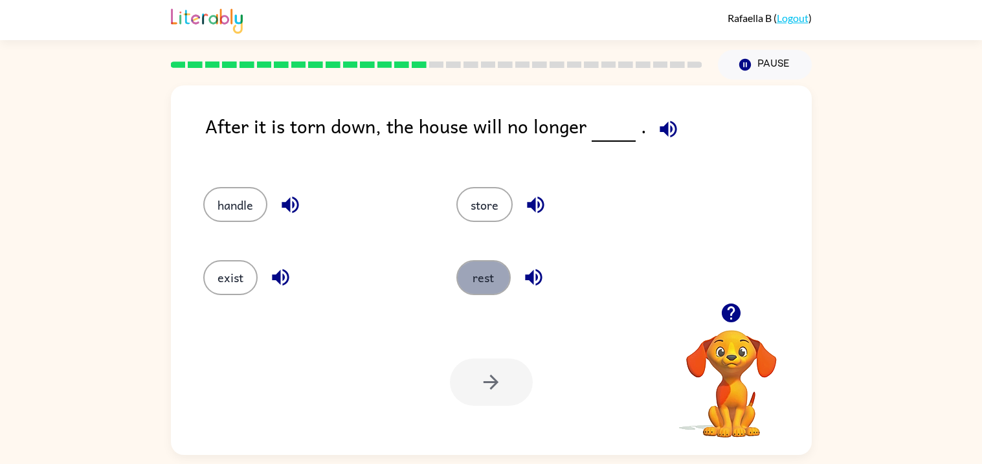
click at [499, 279] on button "rest" at bounding box center [483, 277] width 54 height 35
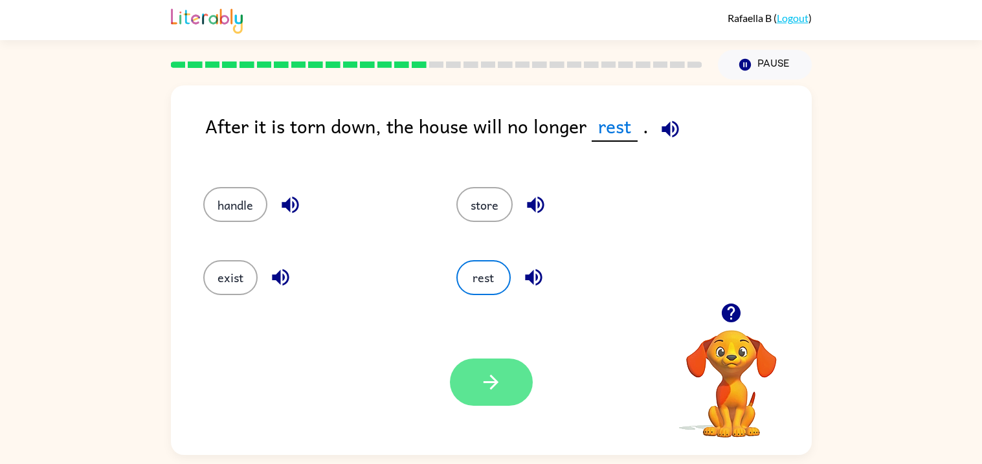
click at [489, 389] on icon "button" at bounding box center [491, 382] width 23 height 23
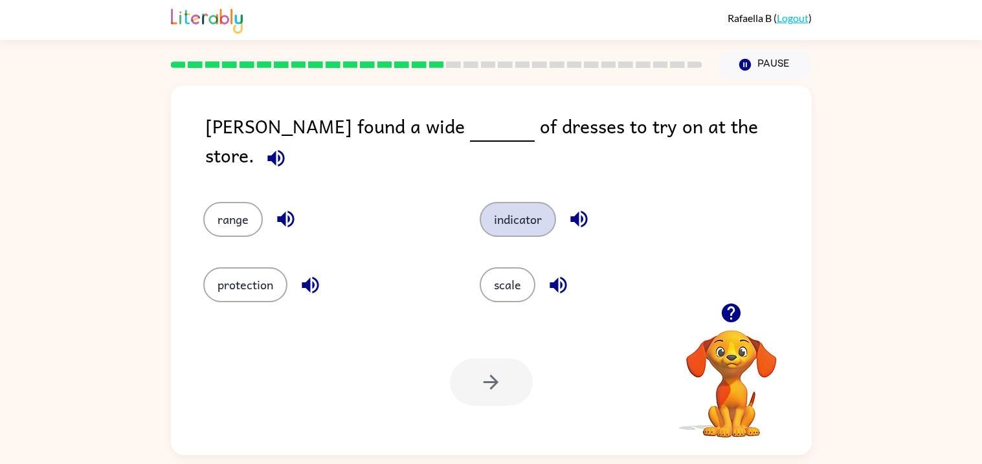
click at [537, 207] on button "indicator" at bounding box center [518, 219] width 76 height 35
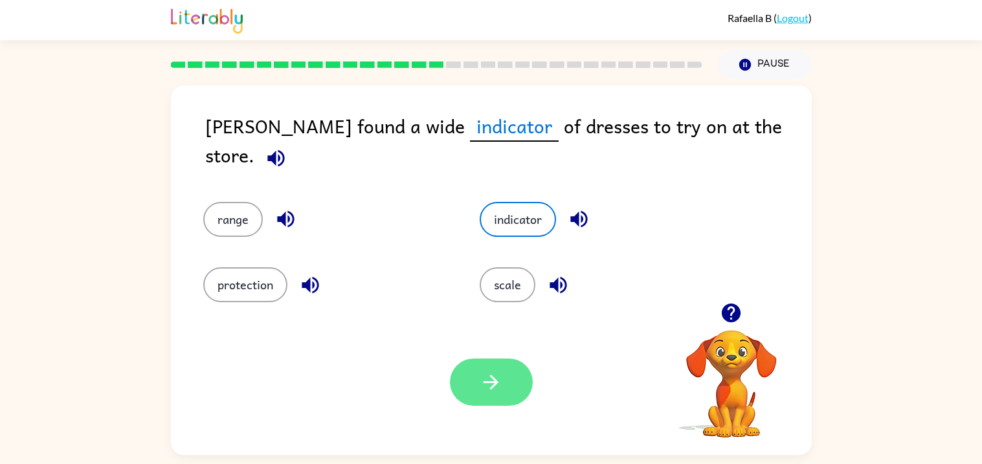
click at [502, 389] on button "button" at bounding box center [491, 382] width 83 height 47
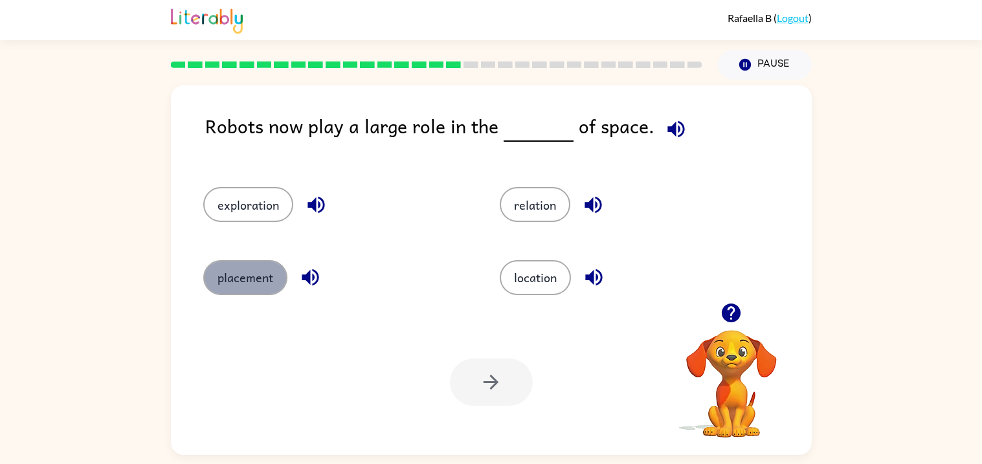
click at [231, 279] on button "placement" at bounding box center [245, 277] width 84 height 35
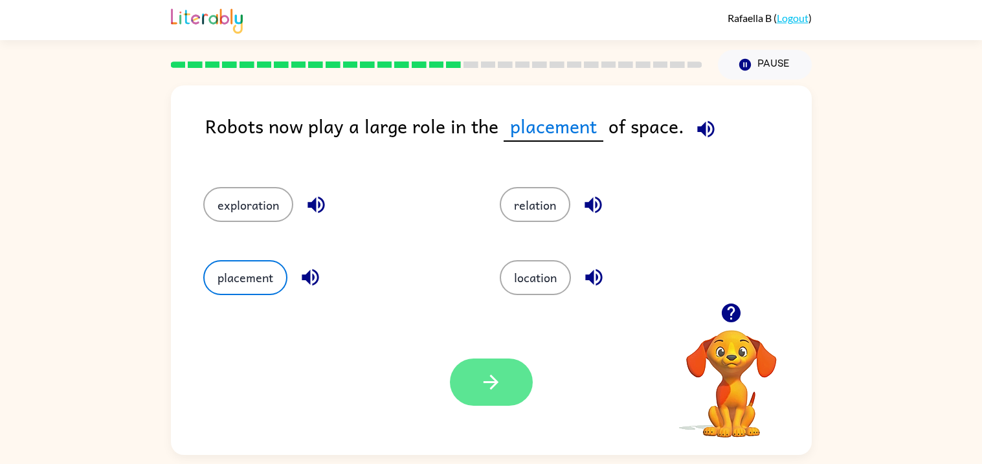
click at [511, 390] on button "button" at bounding box center [491, 382] width 83 height 47
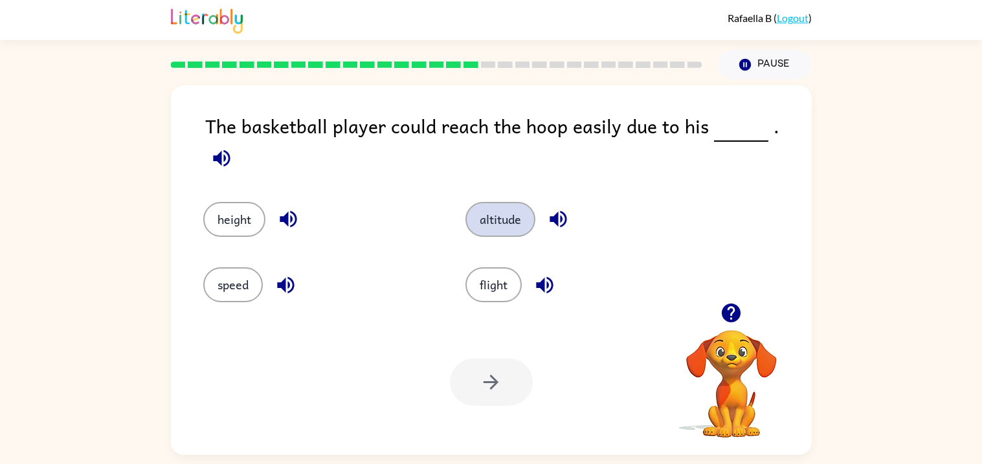
click at [496, 215] on button "altitude" at bounding box center [500, 219] width 70 height 35
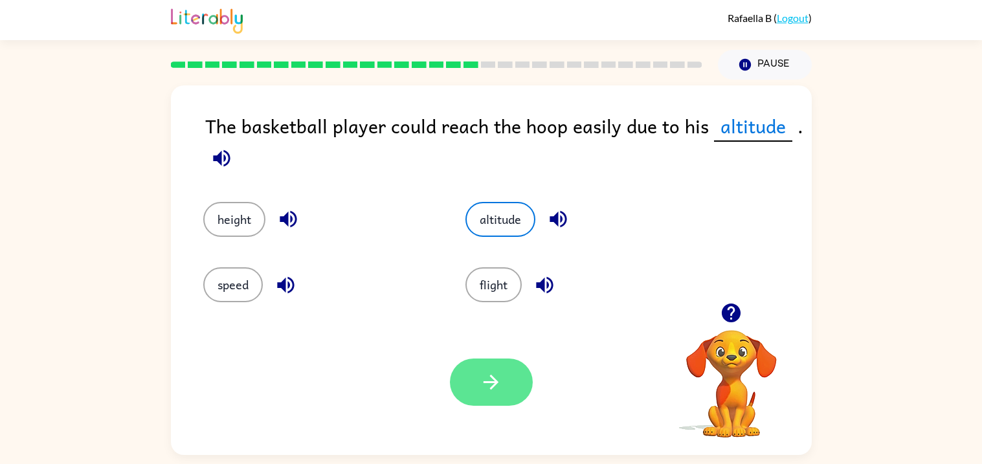
click at [490, 394] on button "button" at bounding box center [491, 382] width 83 height 47
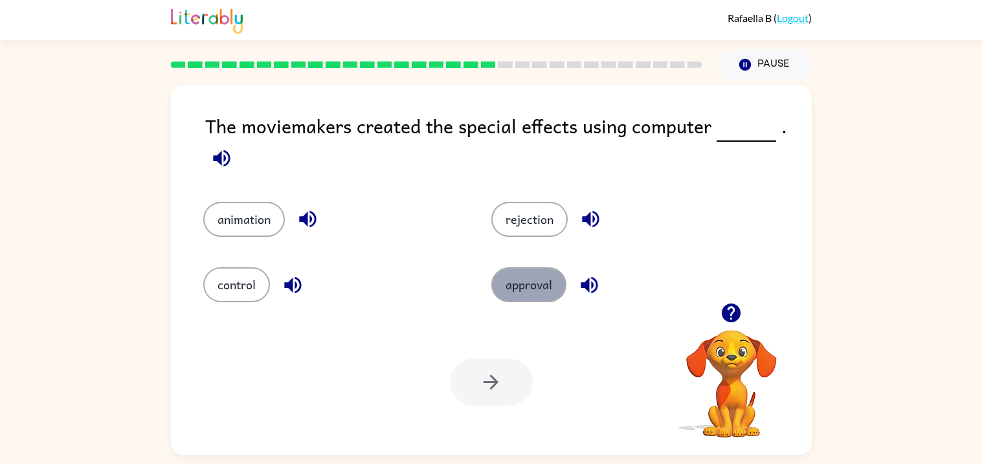
click at [552, 280] on button "approval" at bounding box center [528, 284] width 75 height 35
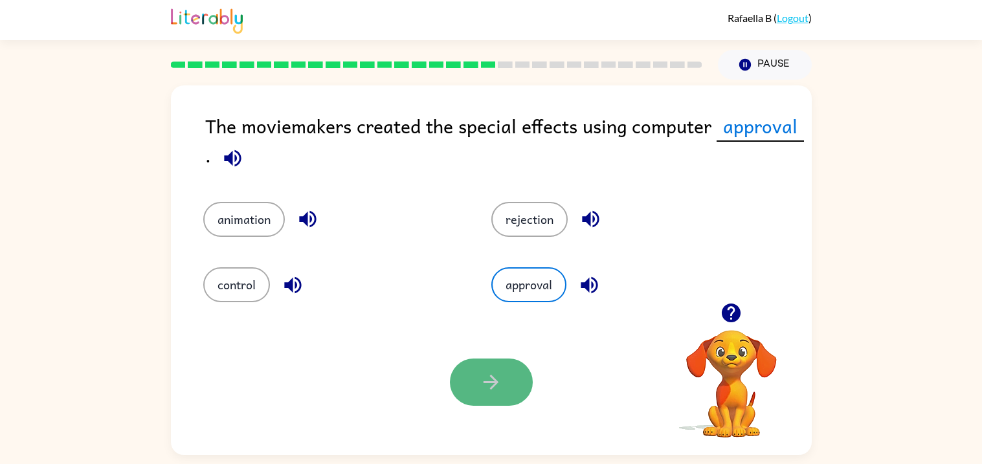
click at [480, 394] on button "button" at bounding box center [491, 382] width 83 height 47
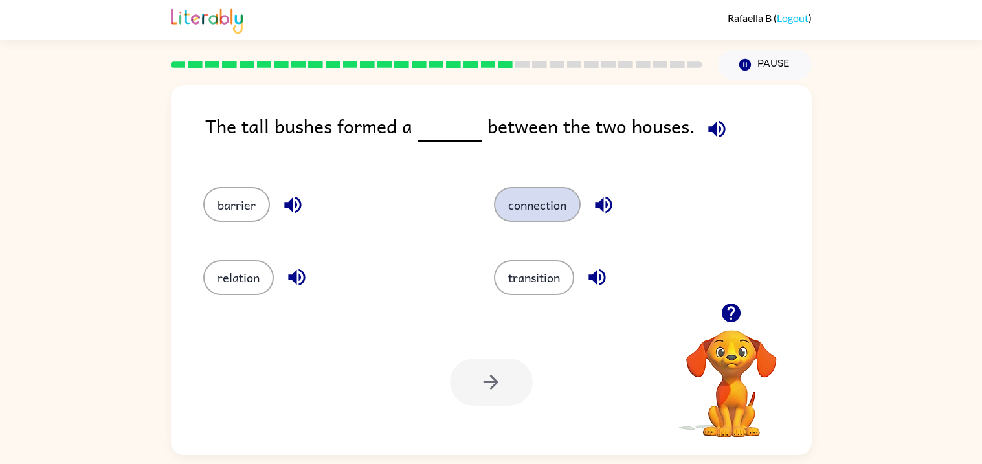
click at [532, 213] on button "connection" at bounding box center [537, 204] width 87 height 35
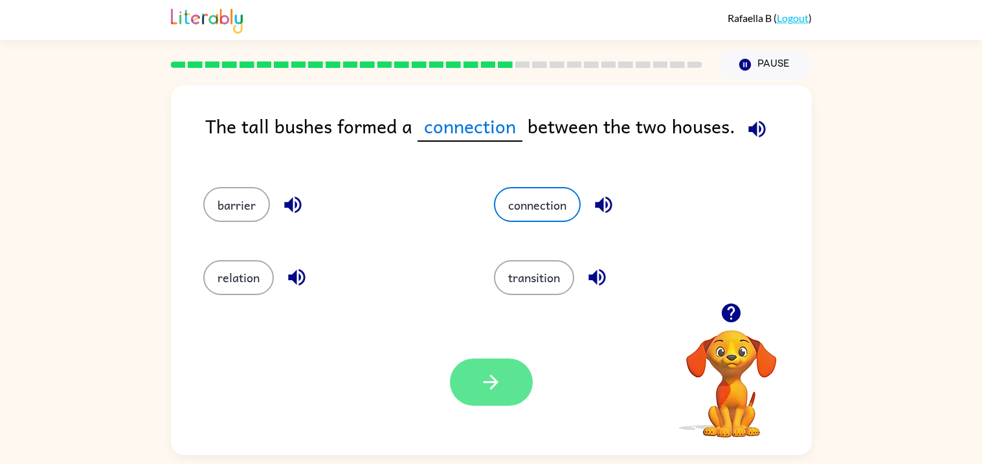
click at [502, 380] on button "button" at bounding box center [491, 382] width 83 height 47
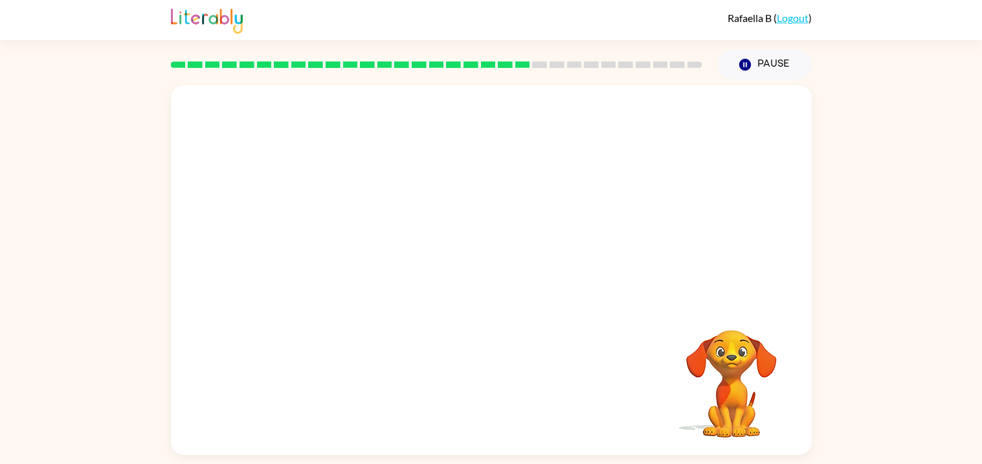
click at [370, 265] on video "Your browser must support playing .mp4 files to use Literably. Please try using…" at bounding box center [491, 193] width 641 height 217
click at [485, 281] on div at bounding box center [491, 276] width 83 height 47
click at [470, 280] on button "button" at bounding box center [491, 276] width 83 height 47
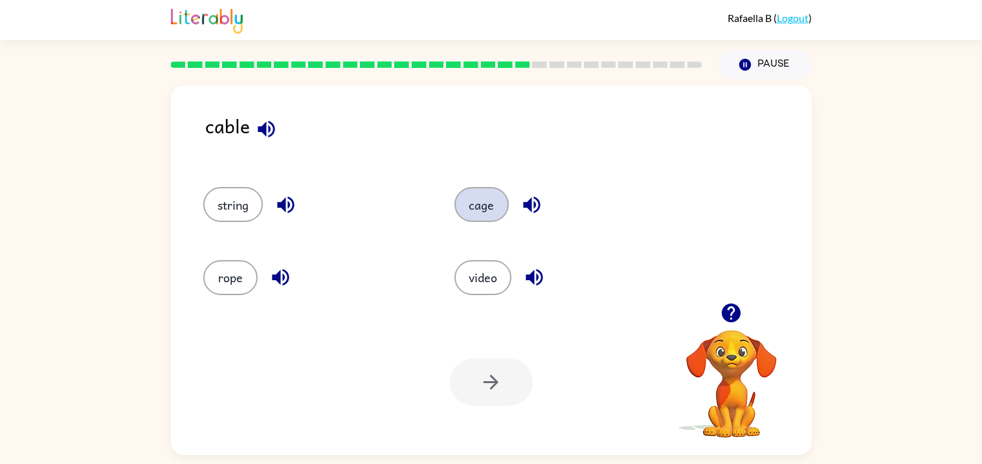
click at [475, 221] on button "cage" at bounding box center [481, 204] width 54 height 35
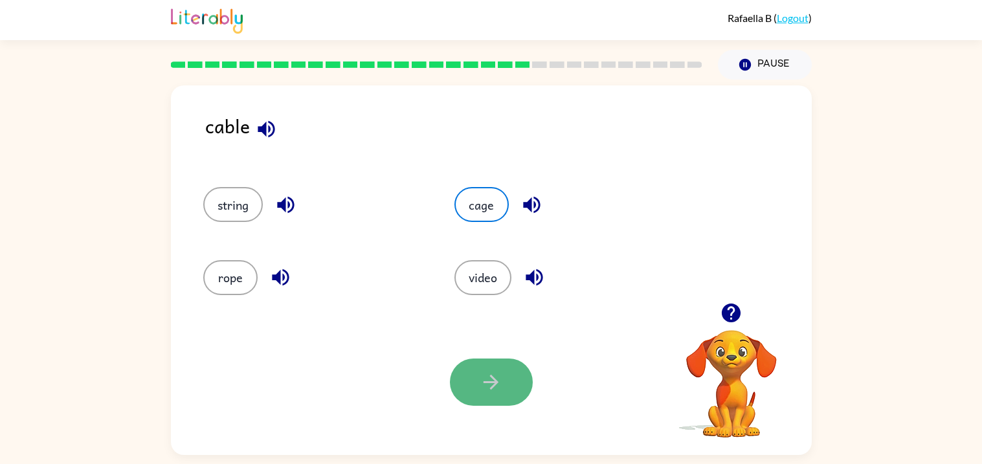
click at [495, 384] on icon "button" at bounding box center [490, 382] width 15 height 15
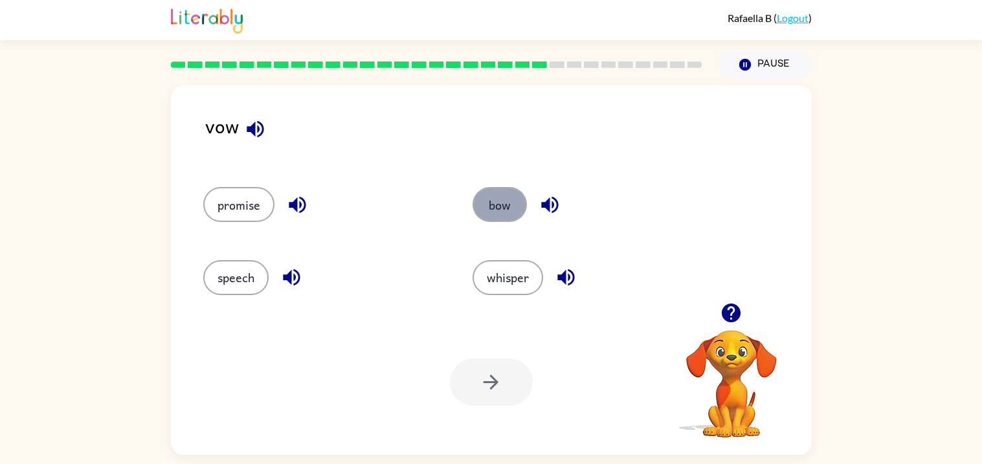
click at [491, 208] on button "bow" at bounding box center [499, 204] width 54 height 35
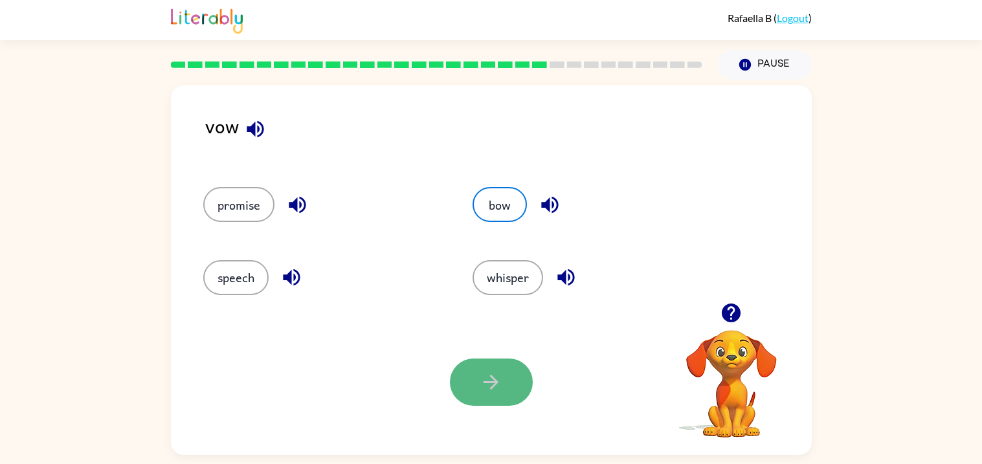
click at [507, 398] on button "button" at bounding box center [491, 382] width 83 height 47
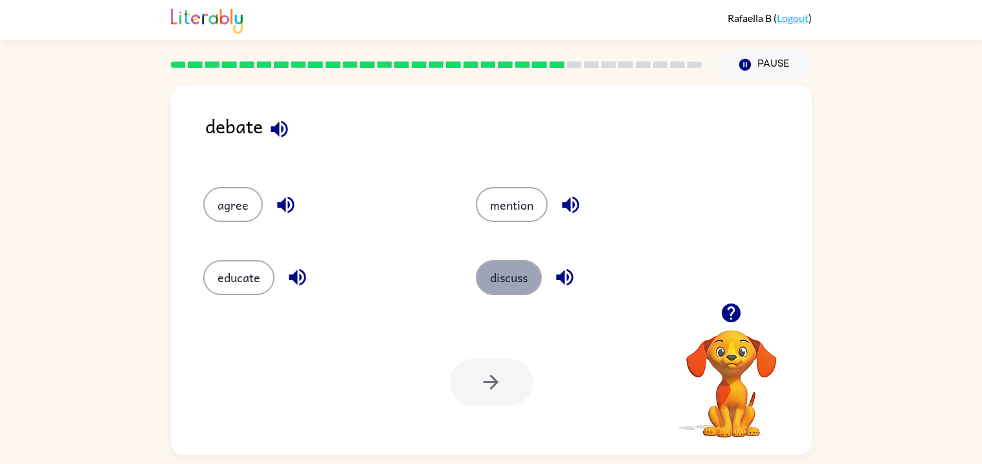
click at [504, 287] on button "discuss" at bounding box center [509, 277] width 66 height 35
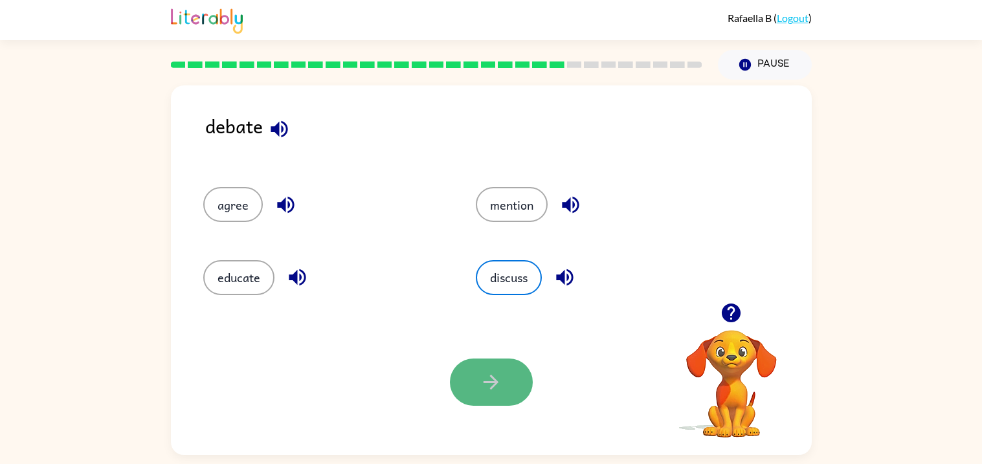
click at [497, 387] on icon "button" at bounding box center [491, 382] width 23 height 23
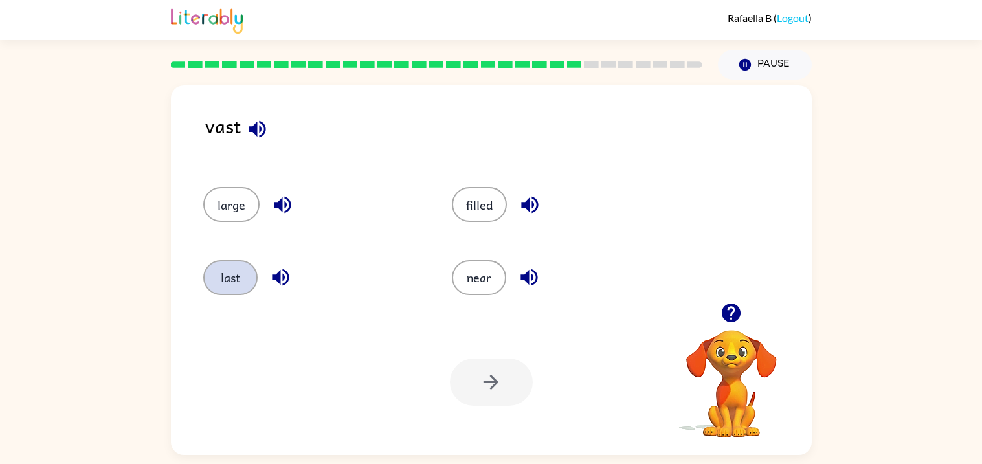
click at [213, 283] on button "last" at bounding box center [230, 277] width 54 height 35
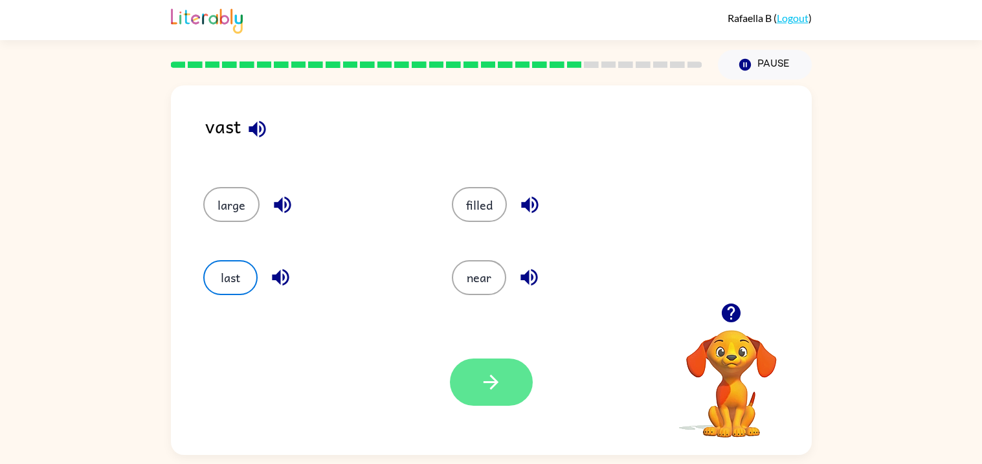
click at [494, 401] on button "button" at bounding box center [491, 382] width 83 height 47
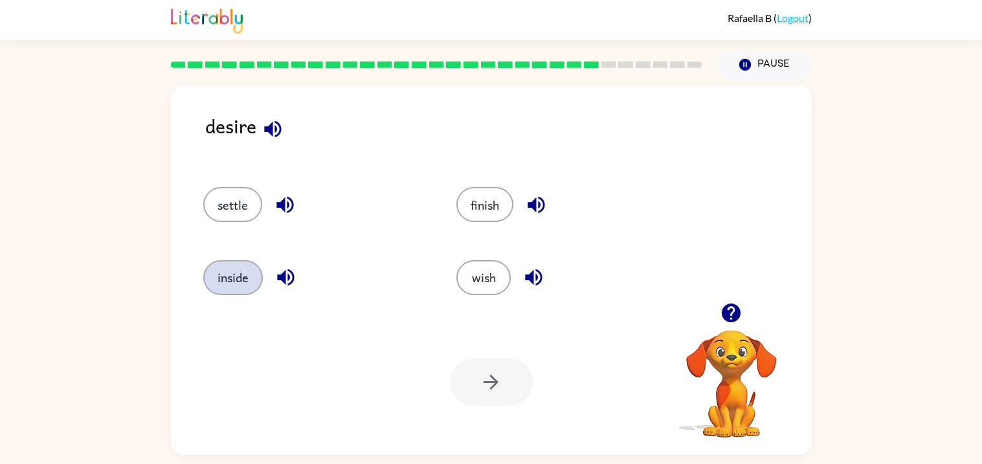
click at [216, 285] on button "inside" at bounding box center [233, 277] width 60 height 35
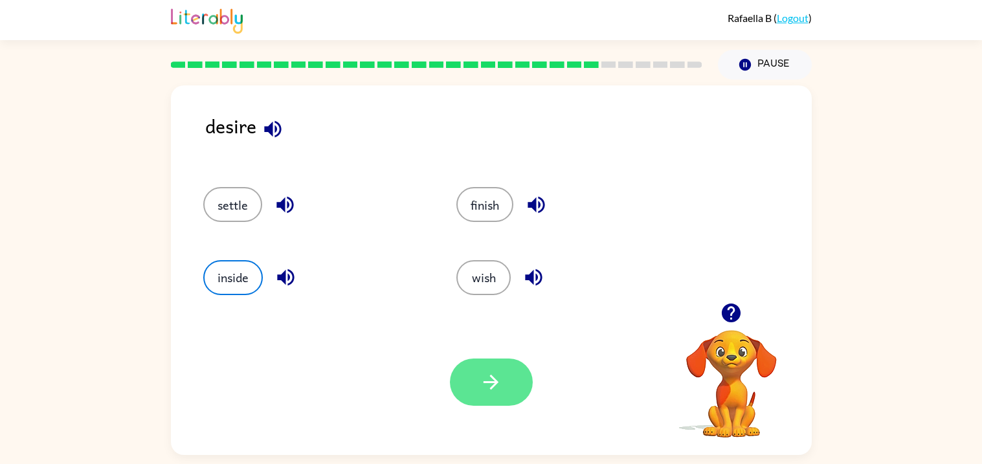
click at [517, 400] on button "button" at bounding box center [491, 382] width 83 height 47
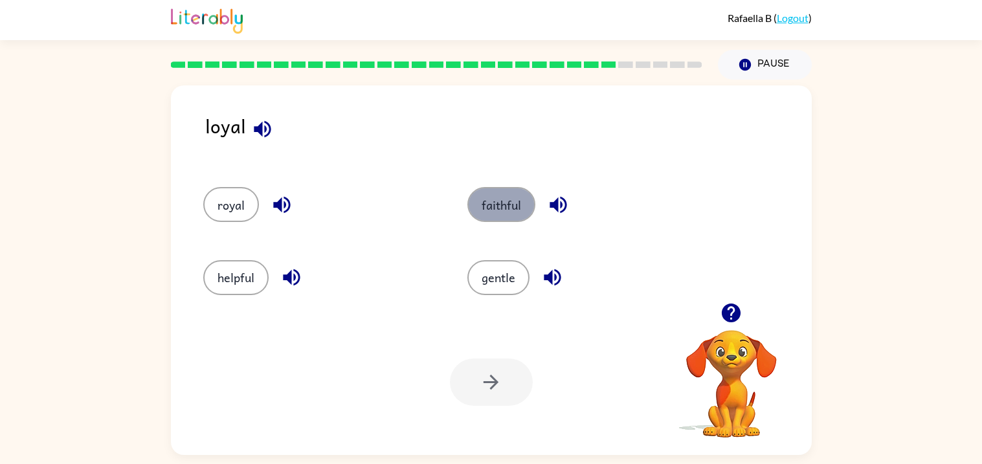
click at [502, 197] on button "faithful" at bounding box center [501, 204] width 68 height 35
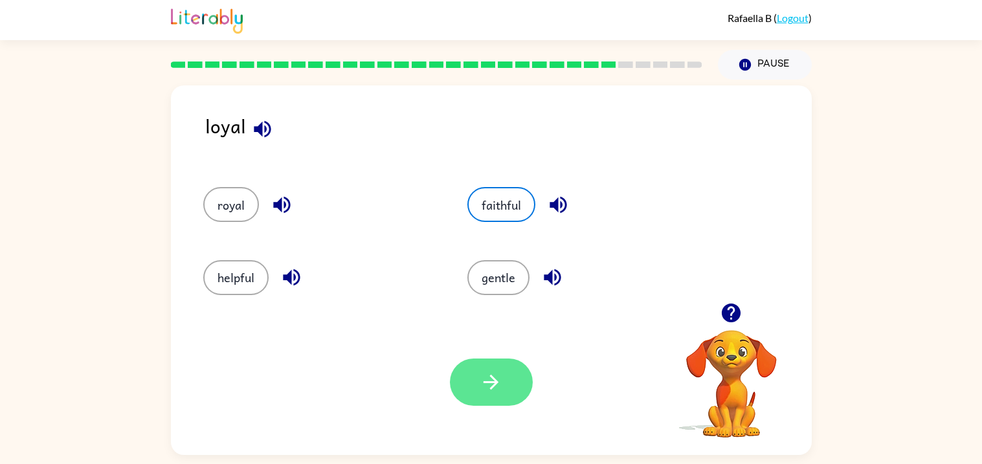
click at [496, 379] on icon "button" at bounding box center [491, 382] width 23 height 23
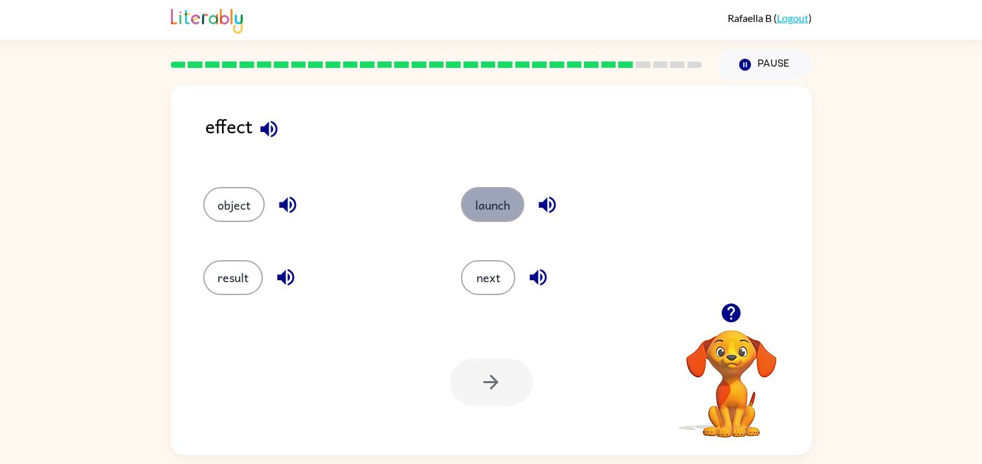
click at [508, 205] on button "launch" at bounding box center [492, 204] width 63 height 35
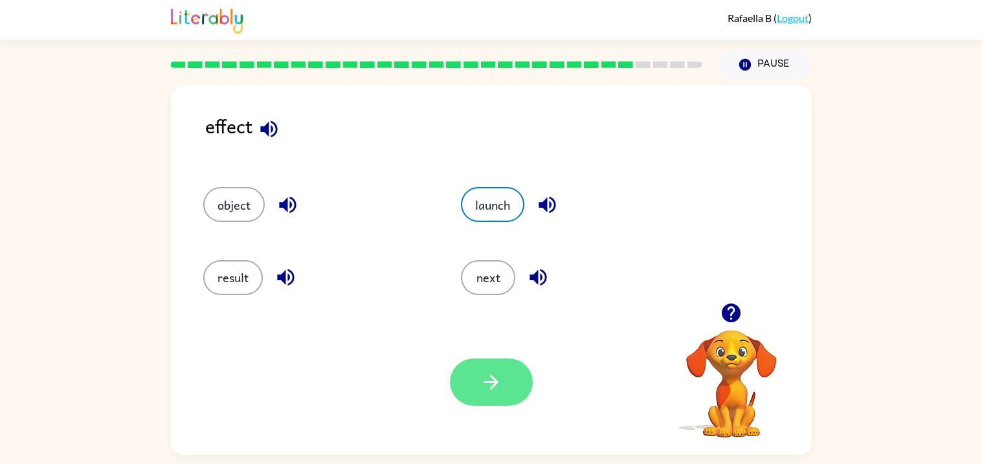
click at [468, 376] on button "button" at bounding box center [491, 382] width 83 height 47
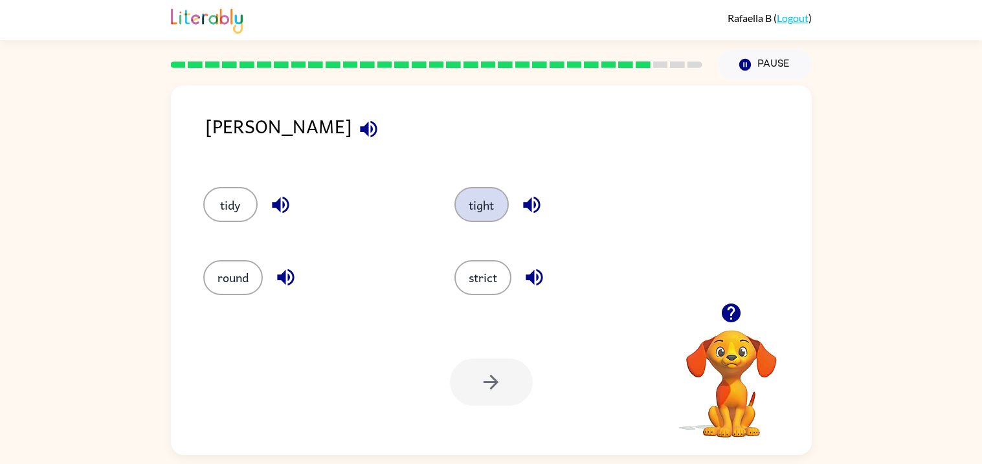
click at [491, 205] on button "tight" at bounding box center [481, 204] width 54 height 35
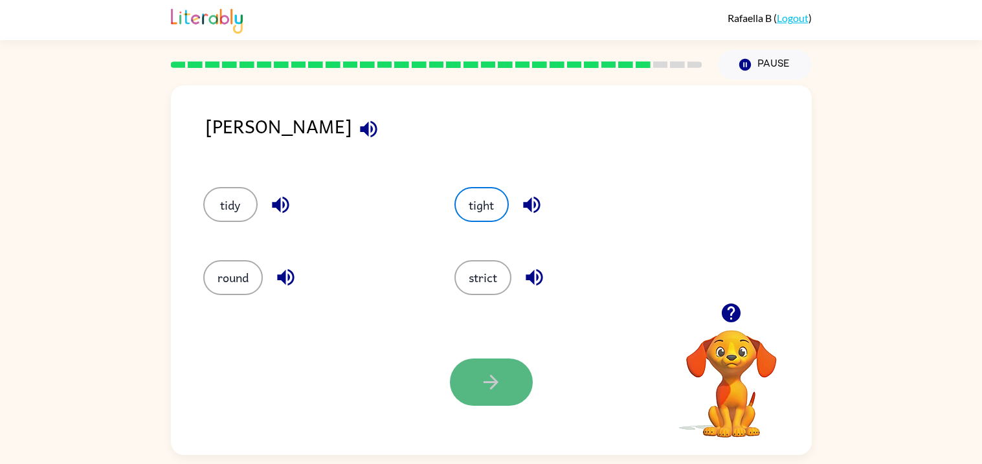
click at [476, 371] on button "button" at bounding box center [491, 382] width 83 height 47
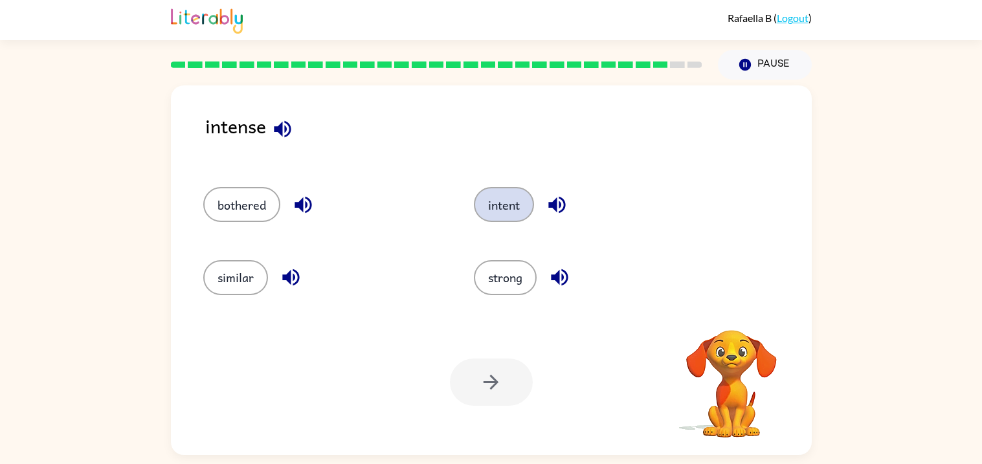
click at [504, 221] on button "intent" at bounding box center [504, 204] width 60 height 35
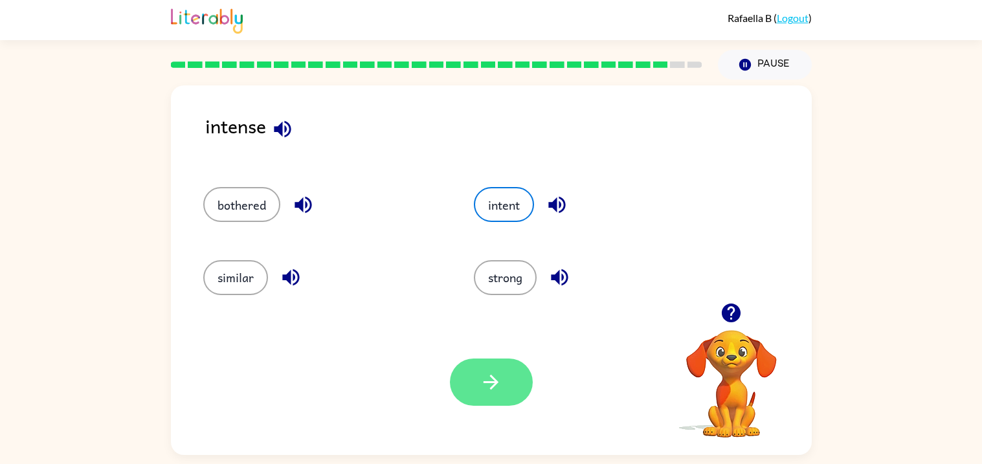
click at [482, 397] on button "button" at bounding box center [491, 382] width 83 height 47
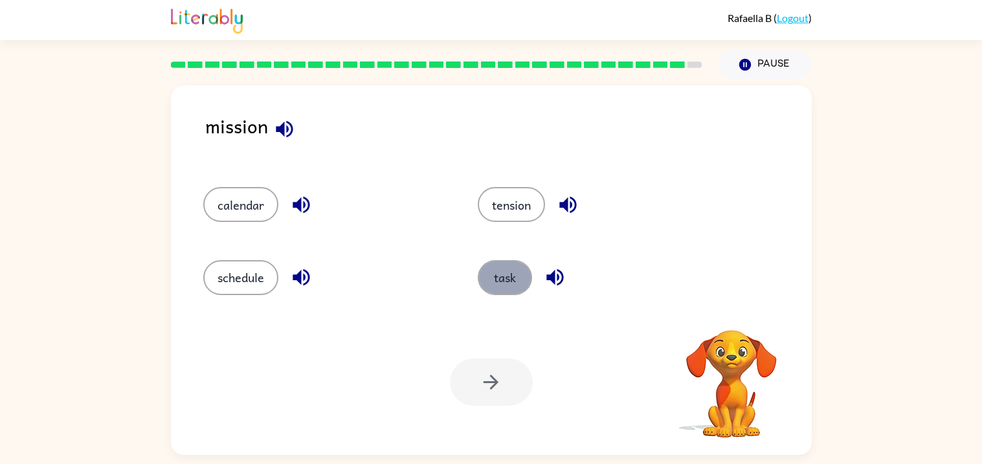
click at [513, 274] on button "task" at bounding box center [505, 277] width 54 height 35
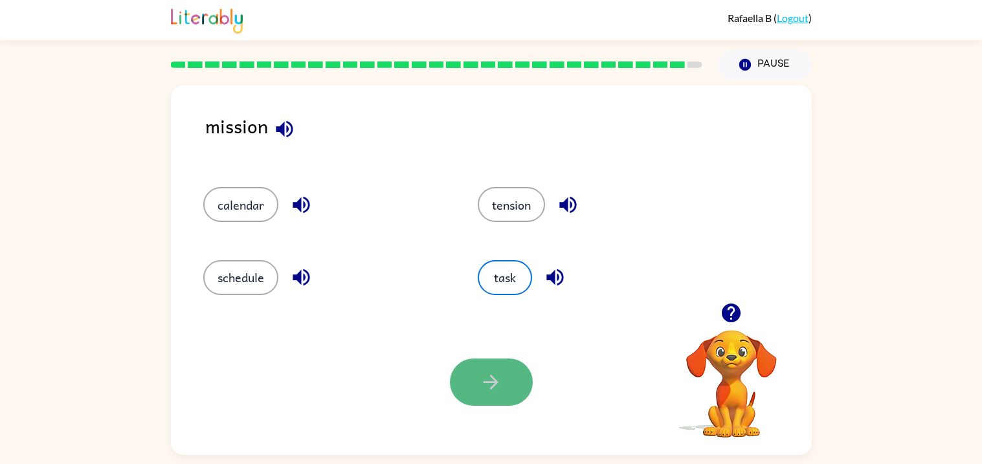
click at [505, 402] on button "button" at bounding box center [491, 382] width 83 height 47
